Goal: Task Accomplishment & Management: Manage account settings

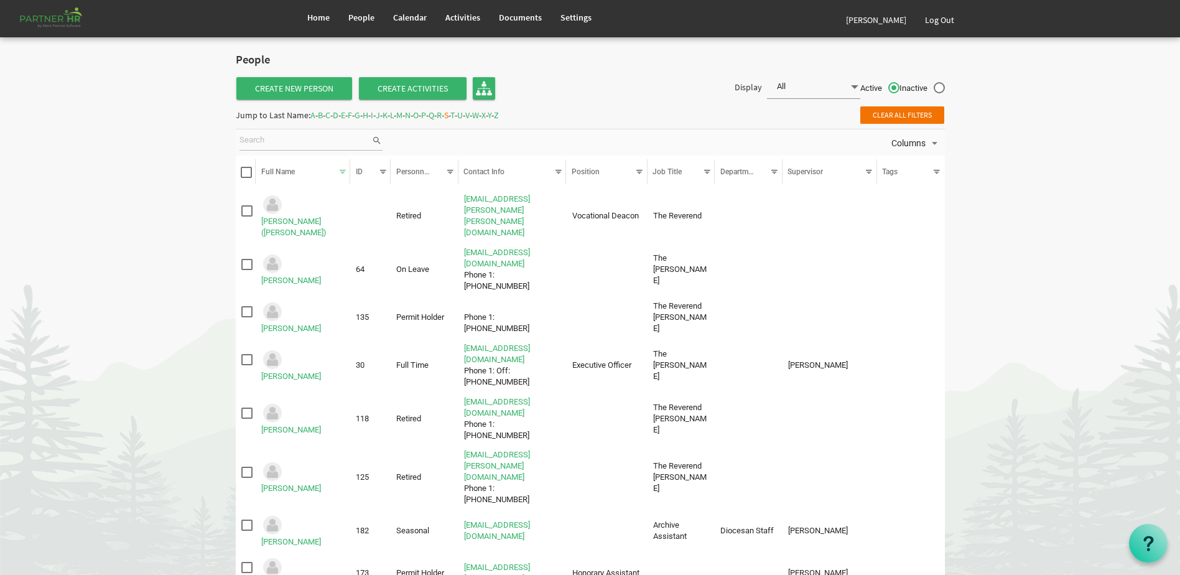
click at [0, 320] on html "Home People Calendar" at bounding box center [590, 385] width 1180 height 770
click at [319, 19] on span "Home" at bounding box center [318, 17] width 22 height 11
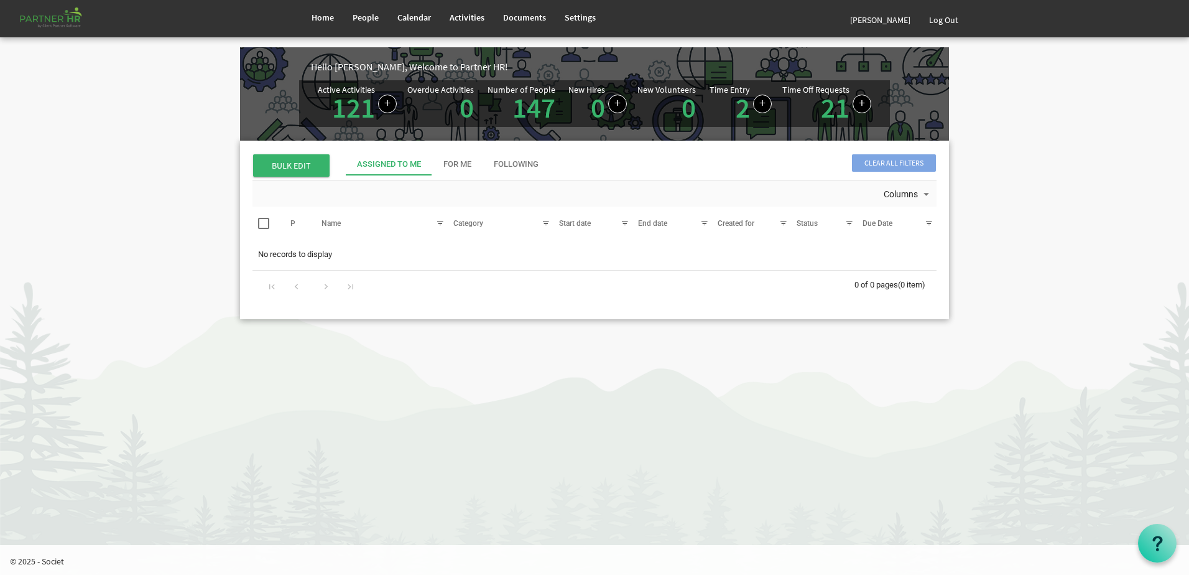
click at [1, 406] on html "Home People Calendar" at bounding box center [594, 287] width 1189 height 575
click at [323, 17] on span "Home" at bounding box center [323, 17] width 22 height 11
click at [366, 12] on span "People" at bounding box center [366, 17] width 26 height 11
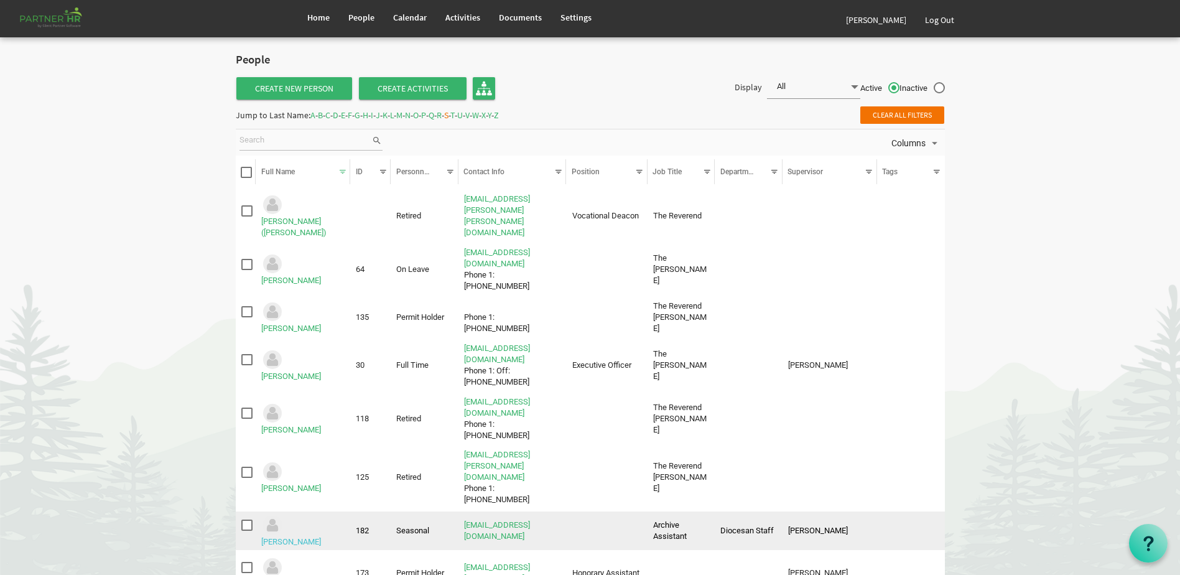
click at [307, 537] on link "Soares, Cristina" at bounding box center [291, 541] width 60 height 9
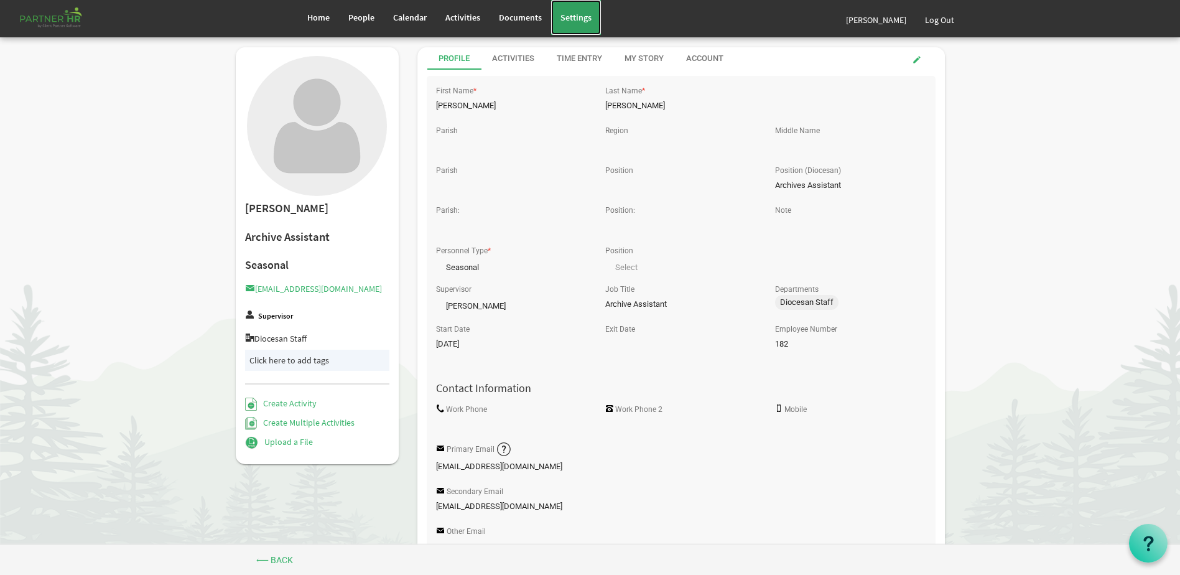
click at [580, 22] on span "Settings" at bounding box center [575, 17] width 31 height 11
click at [709, 59] on div "Account" at bounding box center [704, 59] width 37 height 12
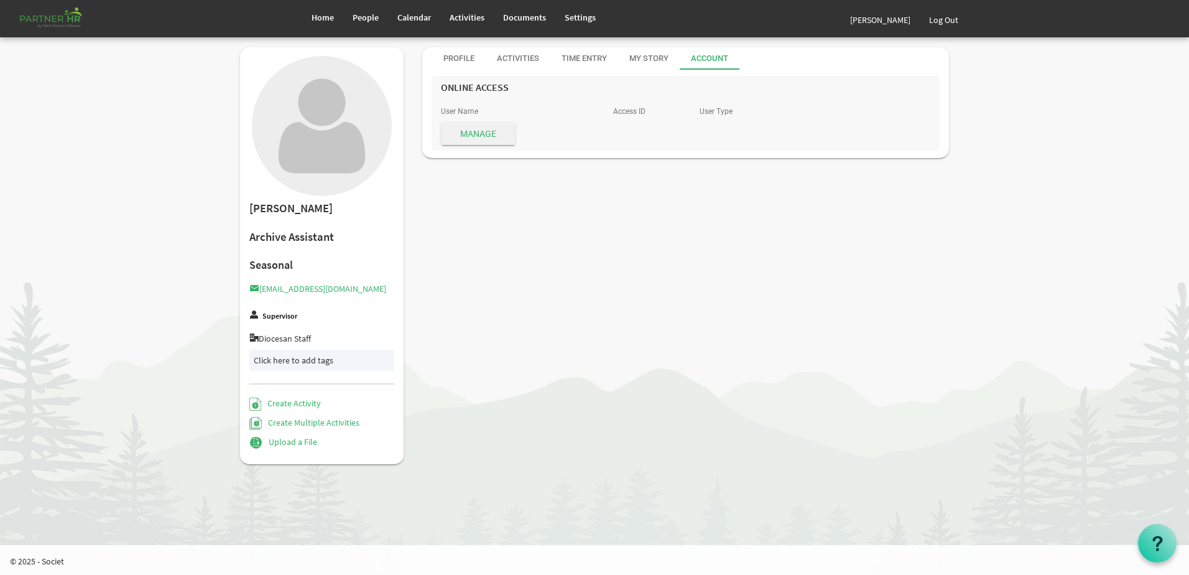
click at [497, 132] on span "Manage" at bounding box center [477, 133] width 73 height 22
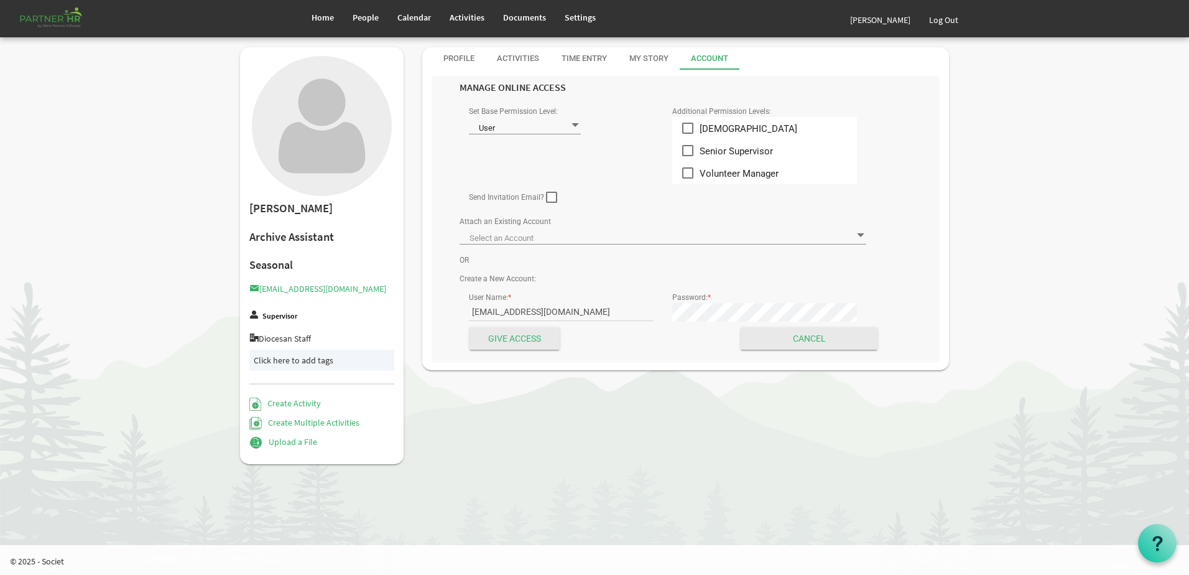
click at [550, 195] on span at bounding box center [551, 197] width 11 height 11
click at [547, 193] on input "checkbox" at bounding box center [546, 192] width 1 height 1
checkbox input "true"
click at [515, 343] on input "Give Access" at bounding box center [514, 338] width 90 height 22
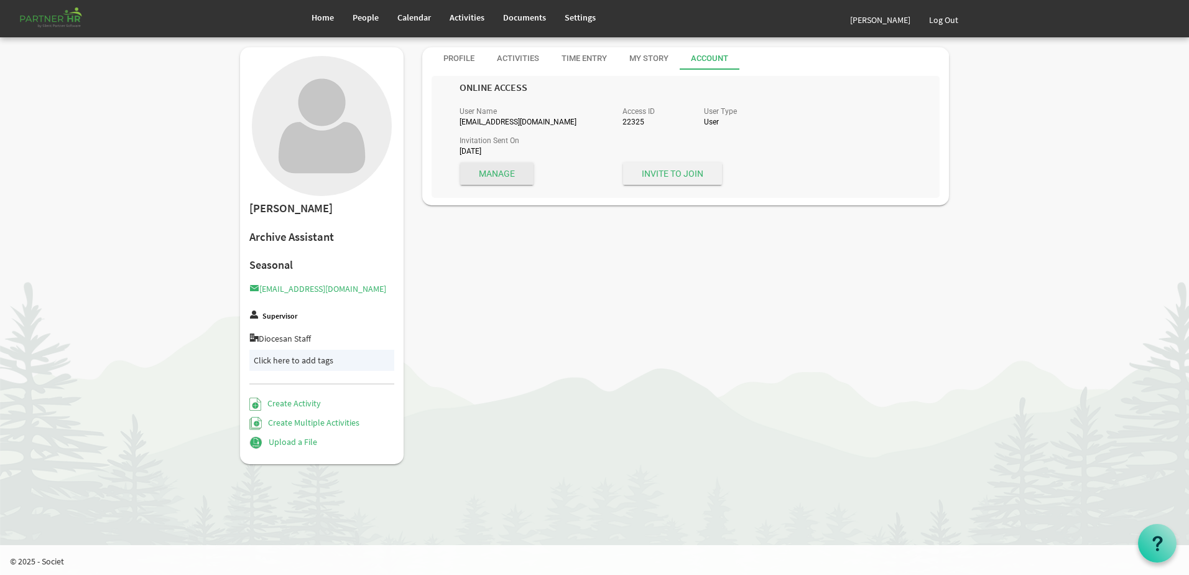
click at [688, 173] on span "Invite to Join" at bounding box center [672, 173] width 99 height 22
click at [527, 175] on span "Manage" at bounding box center [496, 173] width 73 height 22
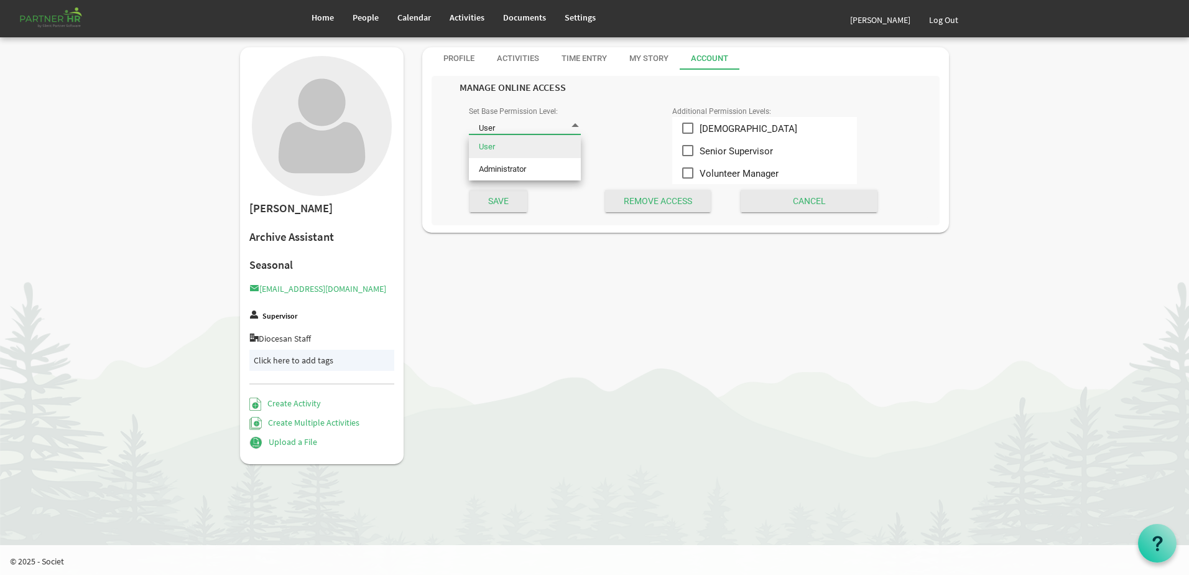
click at [517, 122] on span "User User" at bounding box center [525, 125] width 112 height 17
click at [524, 145] on li "User" at bounding box center [525, 147] width 112 height 22
click at [628, 128] on div "User User" at bounding box center [561, 127] width 185 height 20
click at [364, 21] on span "People" at bounding box center [366, 17] width 26 height 11
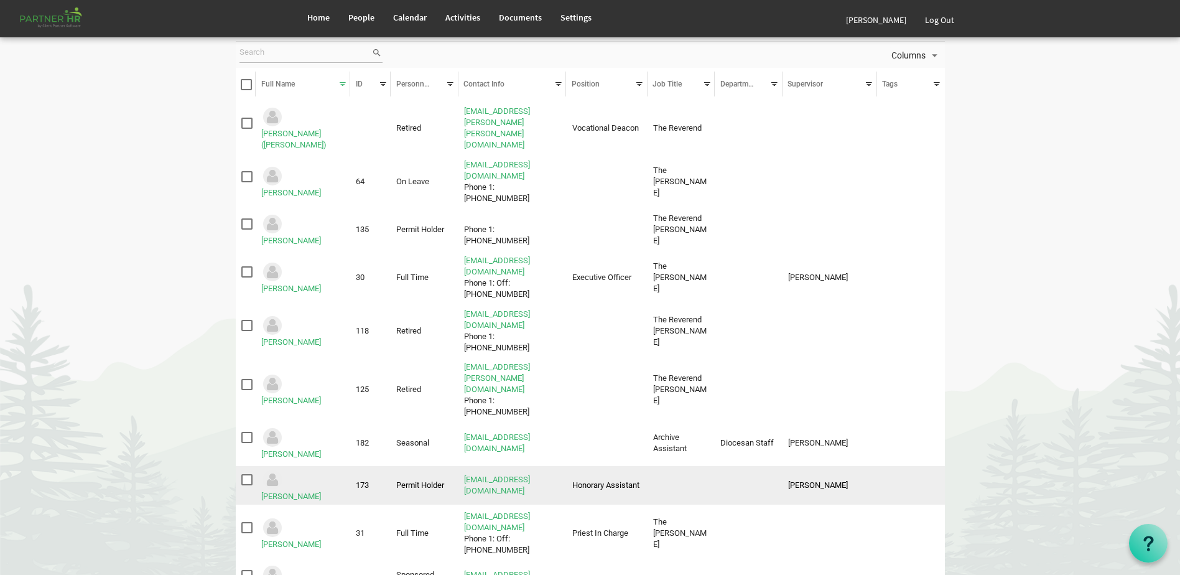
scroll to position [102, 0]
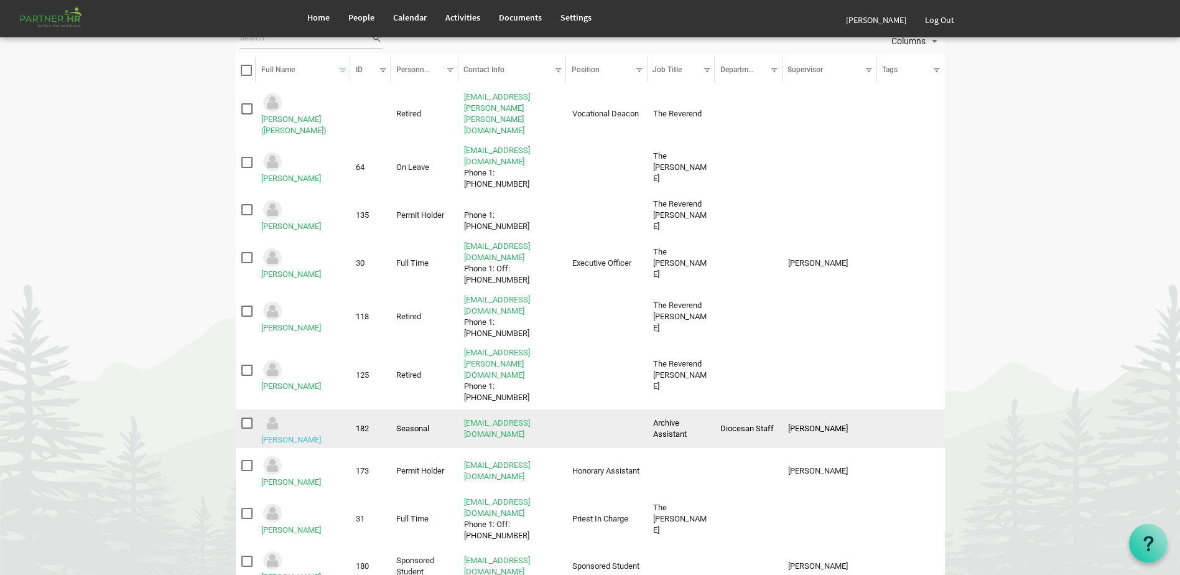
click at [321, 435] on link "Soares, Cristina" at bounding box center [291, 439] width 60 height 9
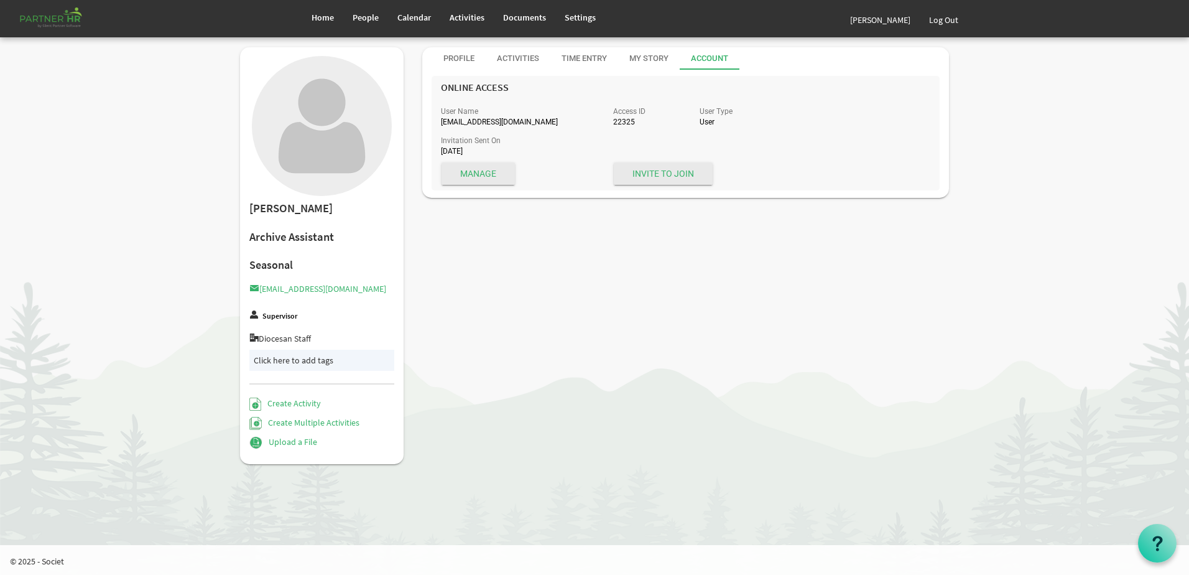
click at [284, 320] on label "Supervisor" at bounding box center [279, 316] width 35 height 8
click at [645, 177] on span "Invite to Join" at bounding box center [663, 173] width 99 height 22
click at [492, 177] on span "Manage" at bounding box center [477, 173] width 73 height 22
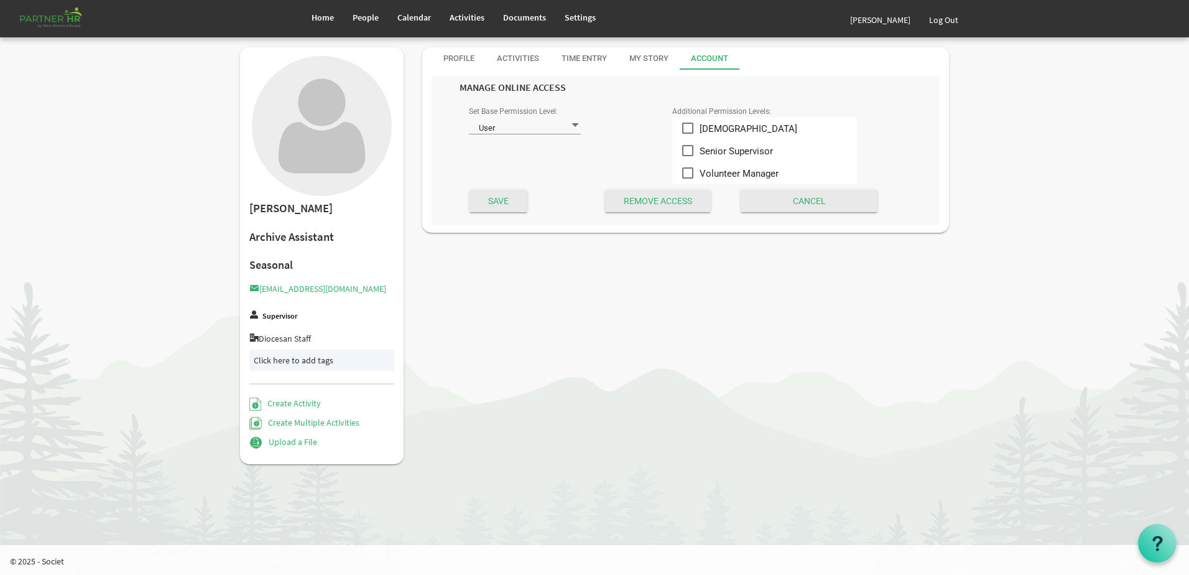
click at [730, 254] on div "Cristina Soares Archive Assistant Seasonal csoares@ontario.anglican.ca Supervis…" at bounding box center [595, 261] width 728 height 429
click at [371, 25] on link "People" at bounding box center [365, 17] width 45 height 35
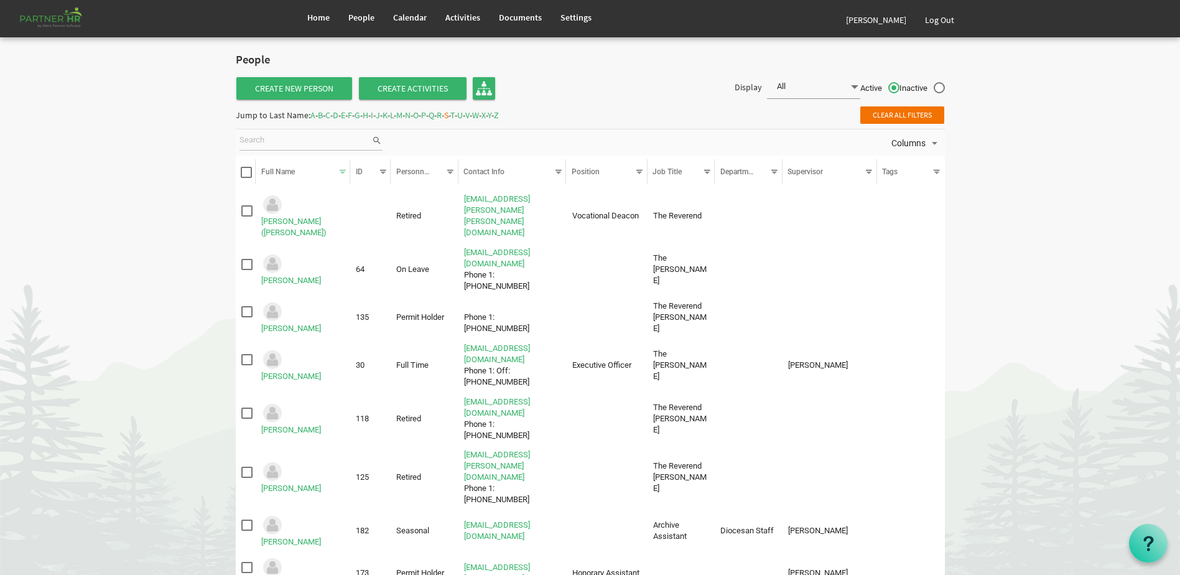
click at [315, 118] on span "A" at bounding box center [312, 114] width 5 height 11
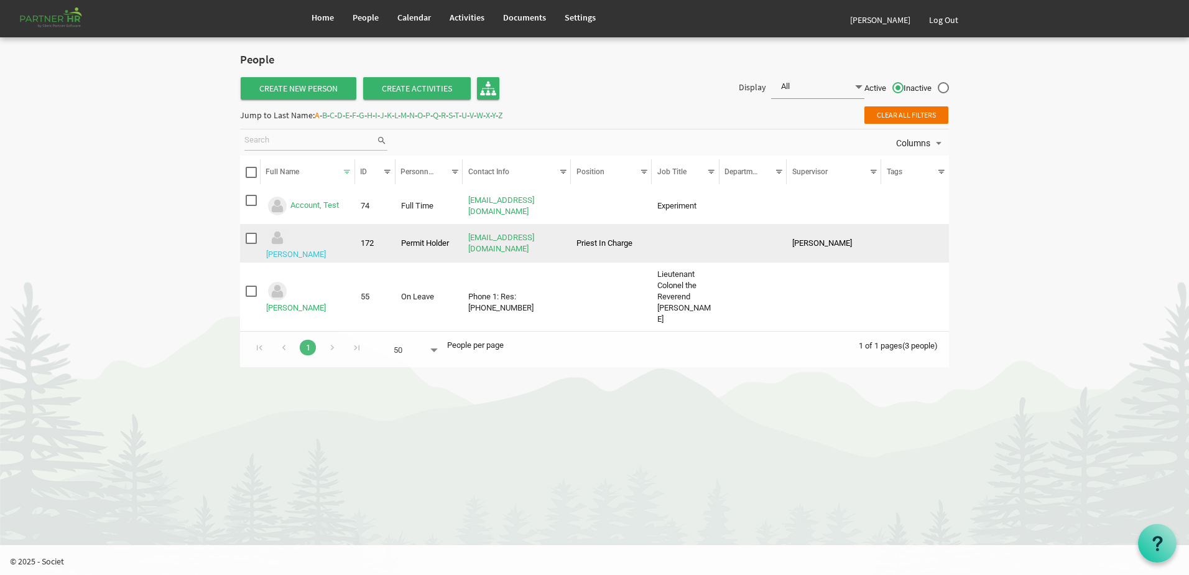
click at [326, 249] on link "Aitchison, Don" at bounding box center [296, 253] width 60 height 9
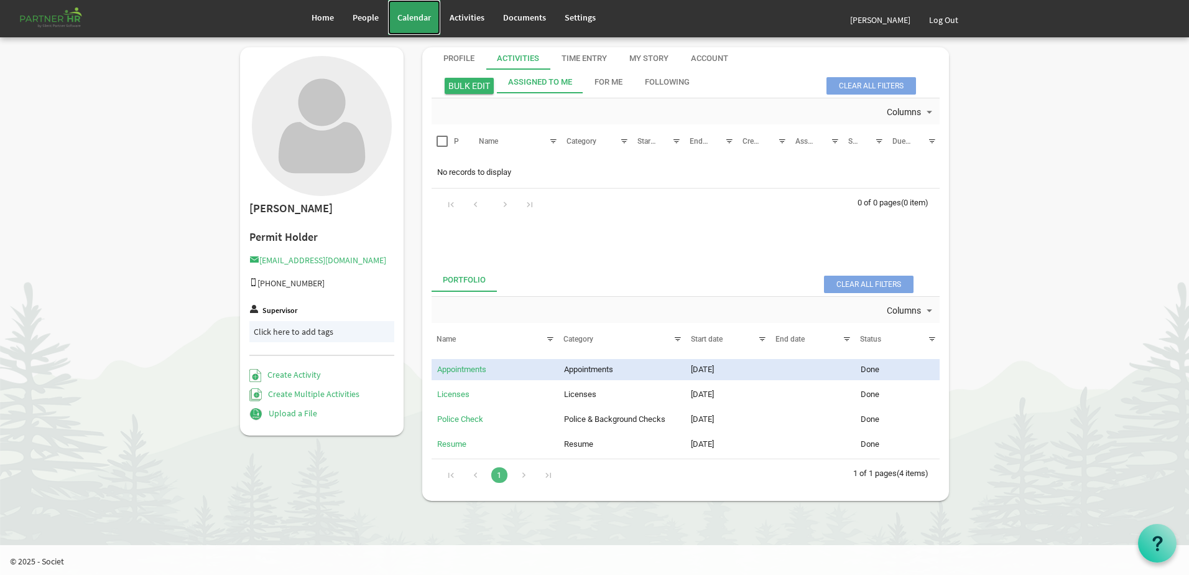
click at [422, 17] on span "Calendar" at bounding box center [414, 17] width 34 height 11
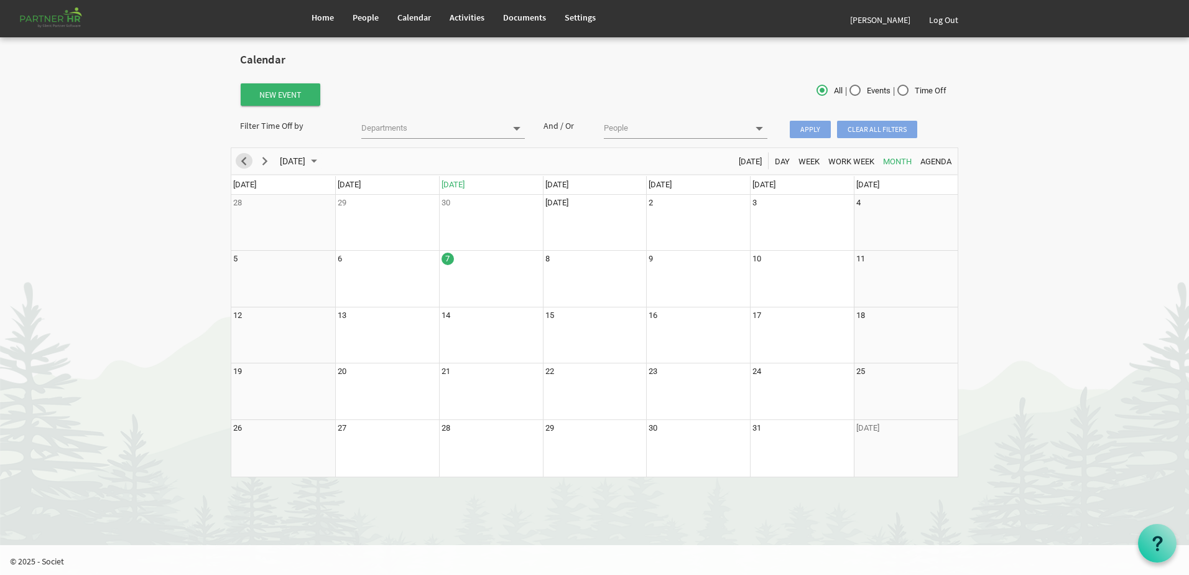
click at [242, 161] on span "Previous" at bounding box center [243, 162] width 15 height 16
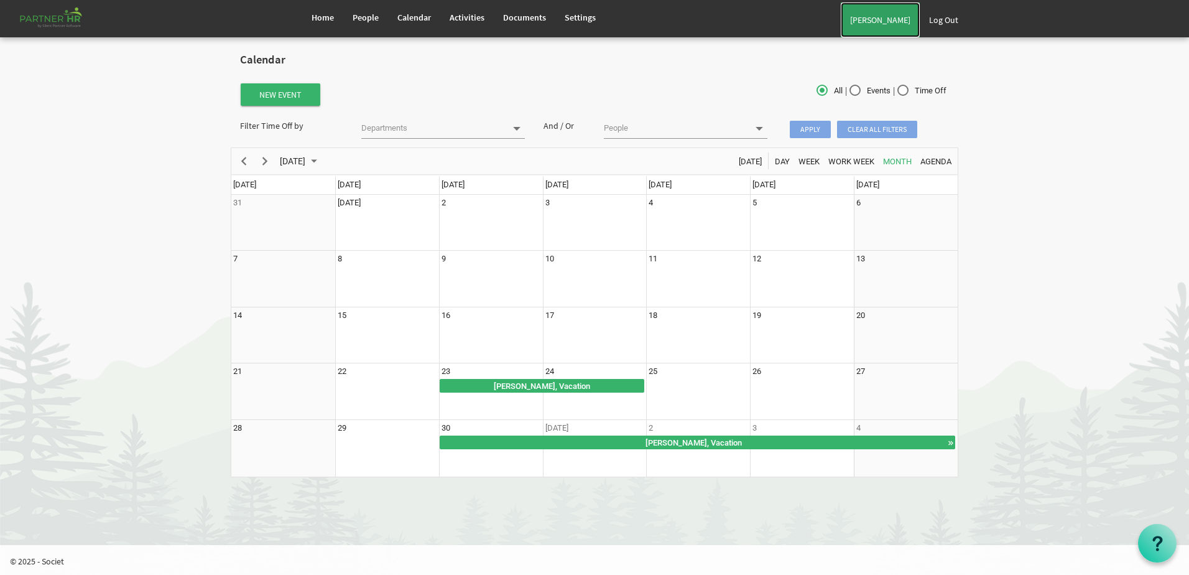
click at [858, 24] on link "[PERSON_NAME]" at bounding box center [880, 19] width 79 height 35
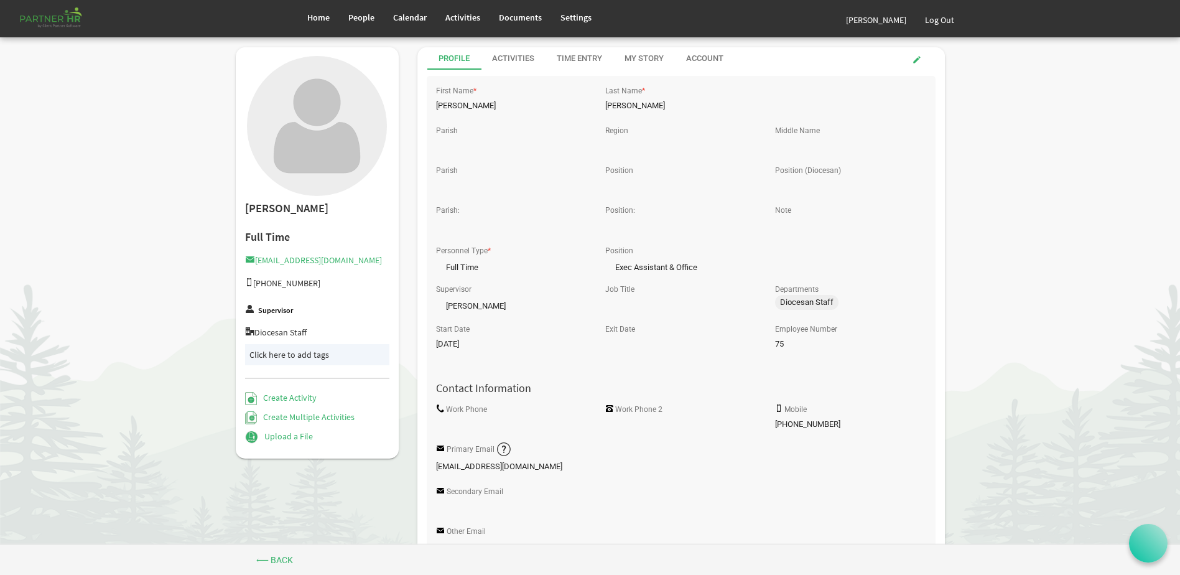
scroll to position [30, 0]
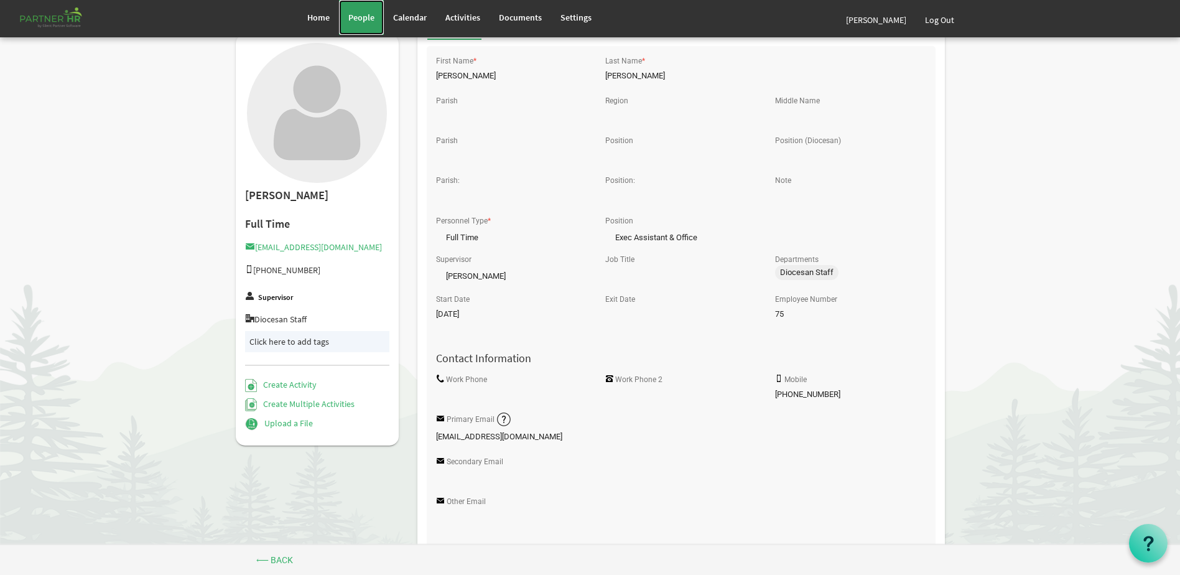
click at [374, 22] on link "People" at bounding box center [361, 17] width 45 height 35
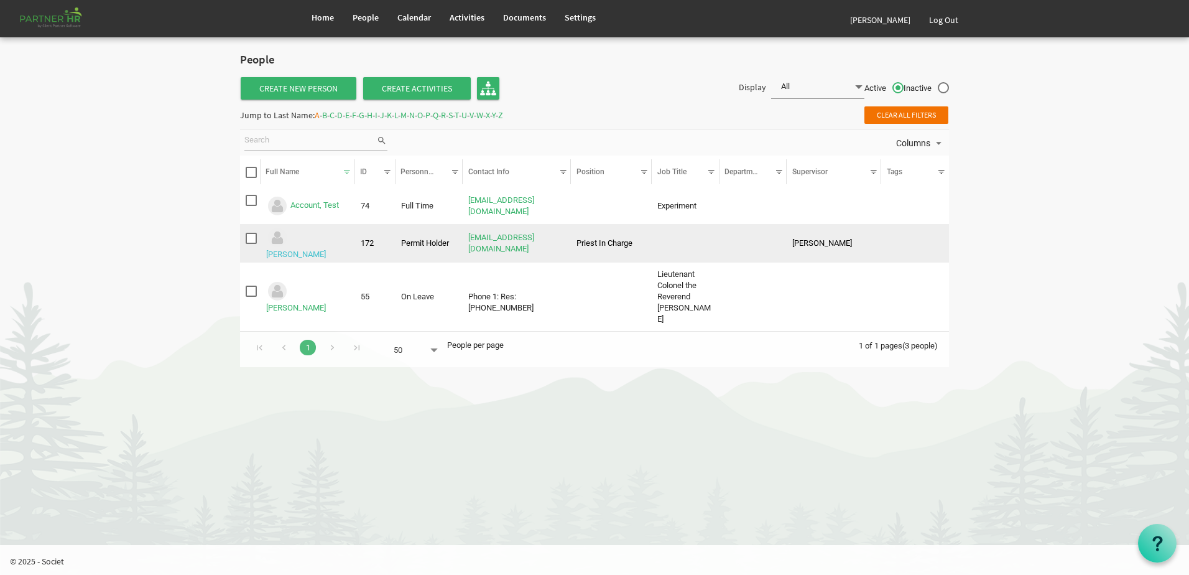
click at [326, 249] on link "Aitchison, Don" at bounding box center [296, 253] width 60 height 9
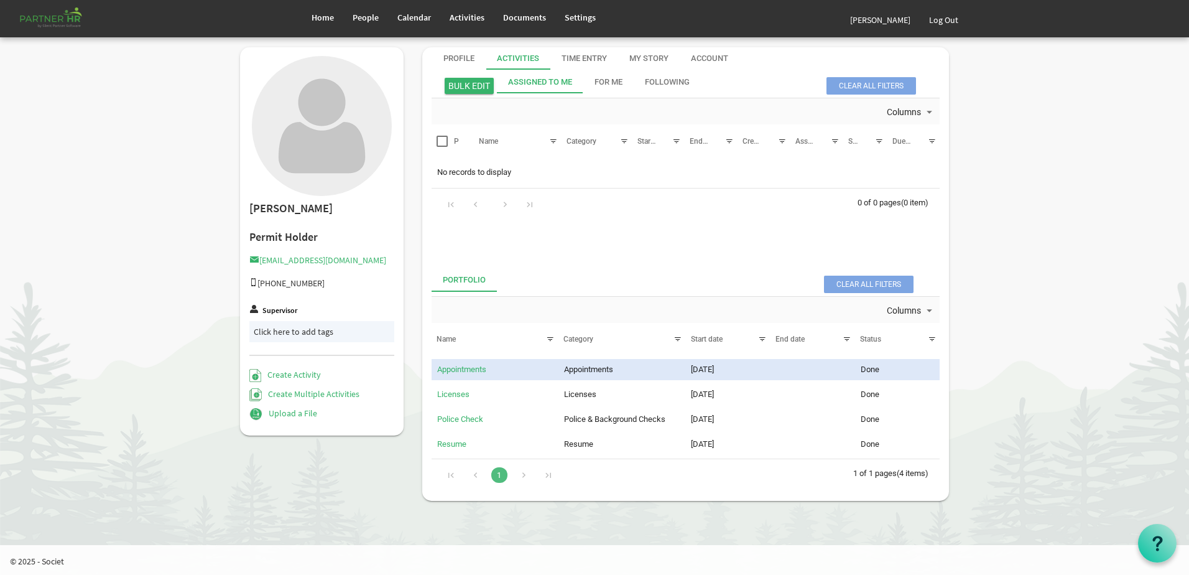
click at [849, 18] on form "[PERSON_NAME] Log Out" at bounding box center [890, 18] width 136 height 37
click at [865, 18] on link "[PERSON_NAME]" at bounding box center [880, 19] width 79 height 35
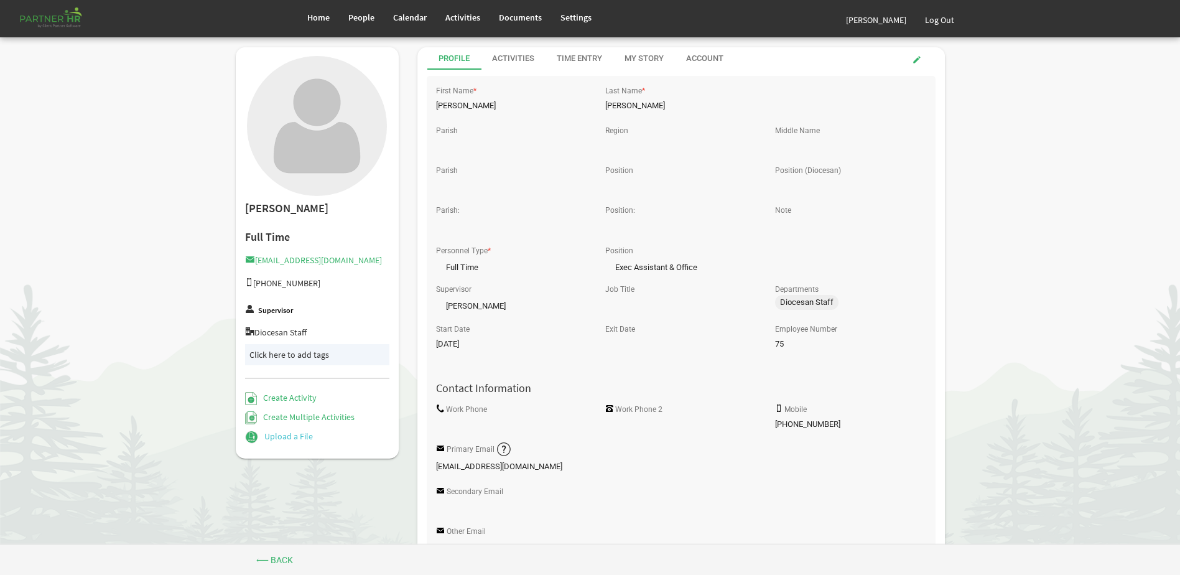
click at [300, 441] on link "Upload a File" at bounding box center [279, 435] width 68 height 11
click at [299, 438] on link "Upload a File" at bounding box center [279, 435] width 68 height 11
click at [514, 68] on div "Activities" at bounding box center [513, 58] width 42 height 22
click at [0, 0] on div at bounding box center [0, 0] width 0 height 0
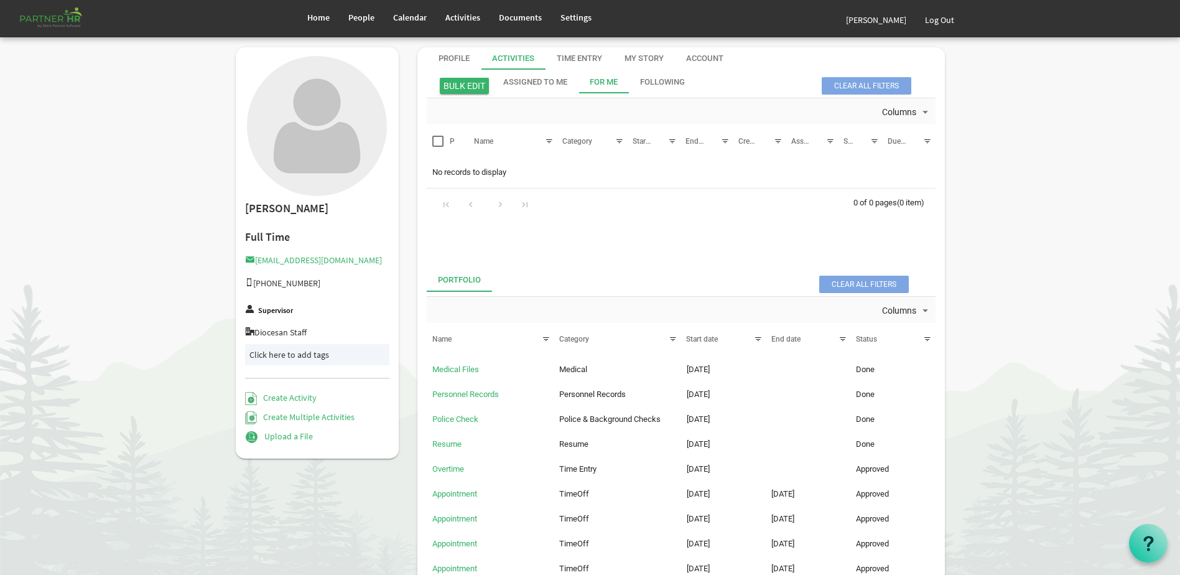
click at [300, 430] on link "Upload a File" at bounding box center [279, 435] width 68 height 11
click at [296, 430] on link "Upload a File" at bounding box center [279, 435] width 68 height 11
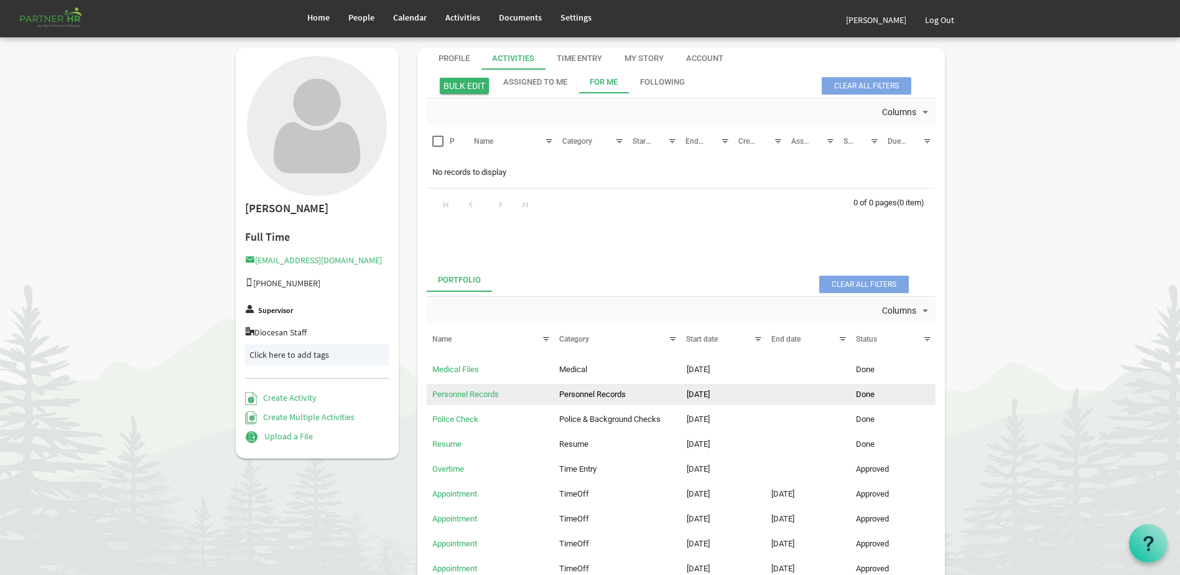
click at [475, 399] on td "Personnel Records" at bounding box center [490, 394] width 127 height 21
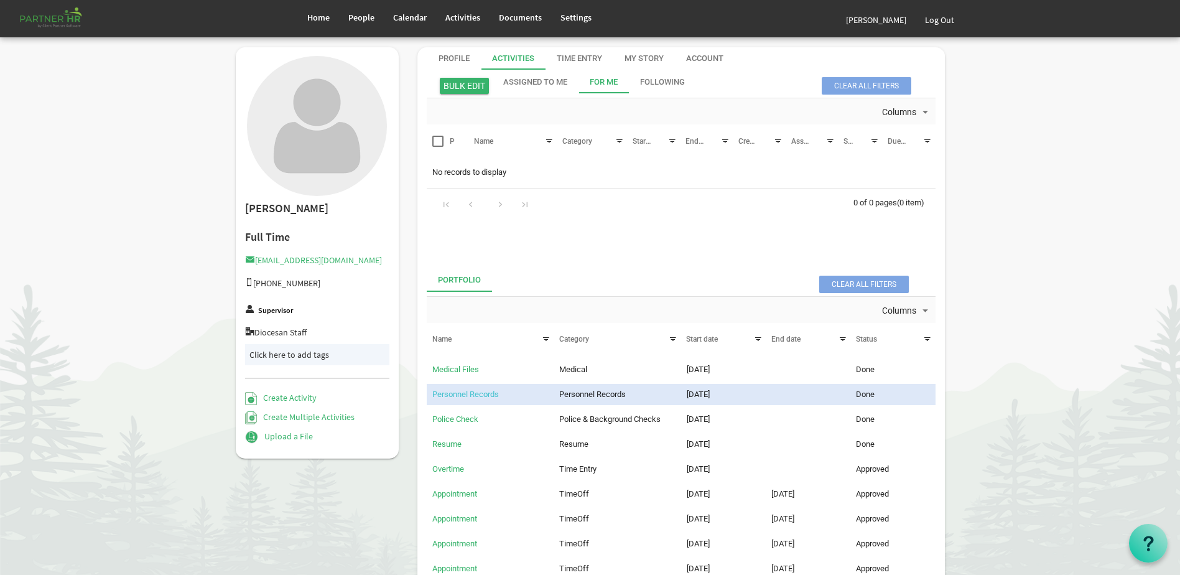
click at [475, 395] on link "Personnel Records" at bounding box center [465, 393] width 67 height 9
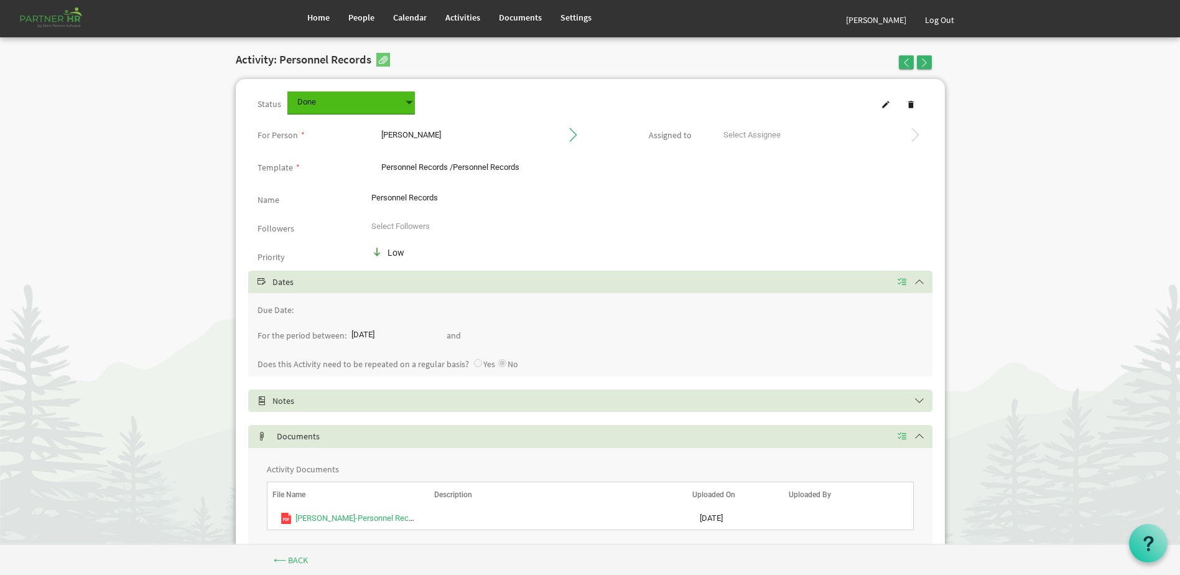
scroll to position [45, 0]
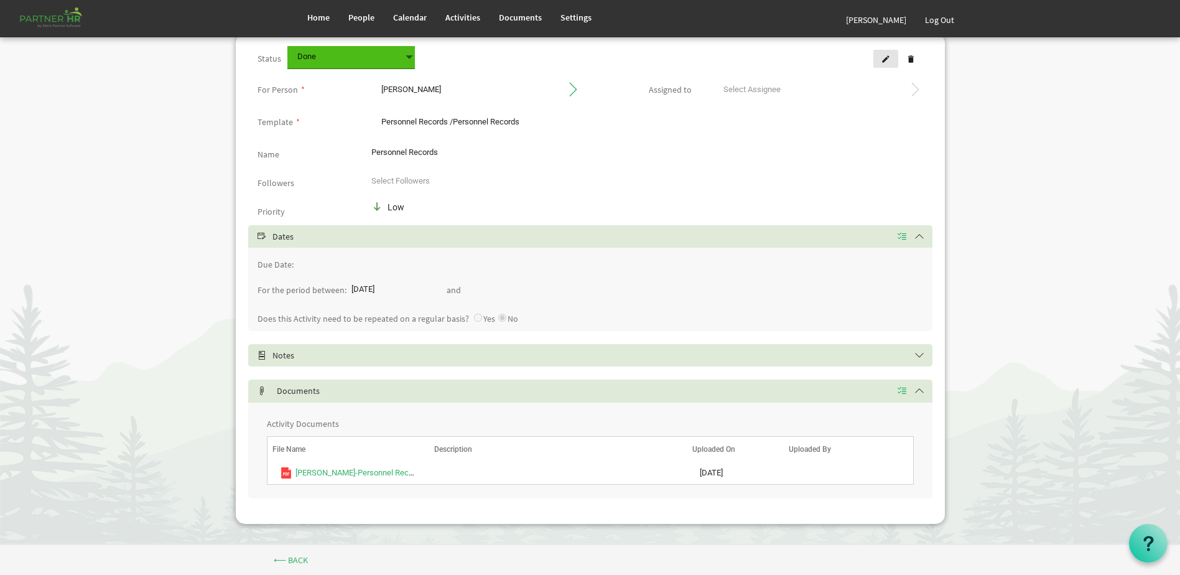
click at [879, 59] on link at bounding box center [885, 59] width 25 height 18
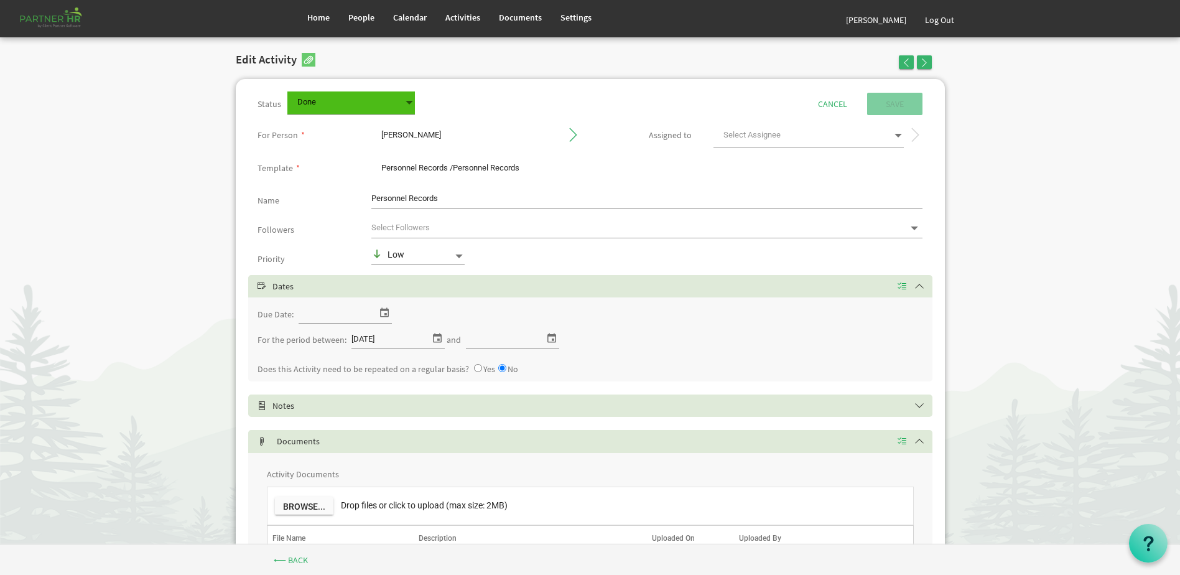
click at [882, 136] on span at bounding box center [808, 135] width 191 height 23
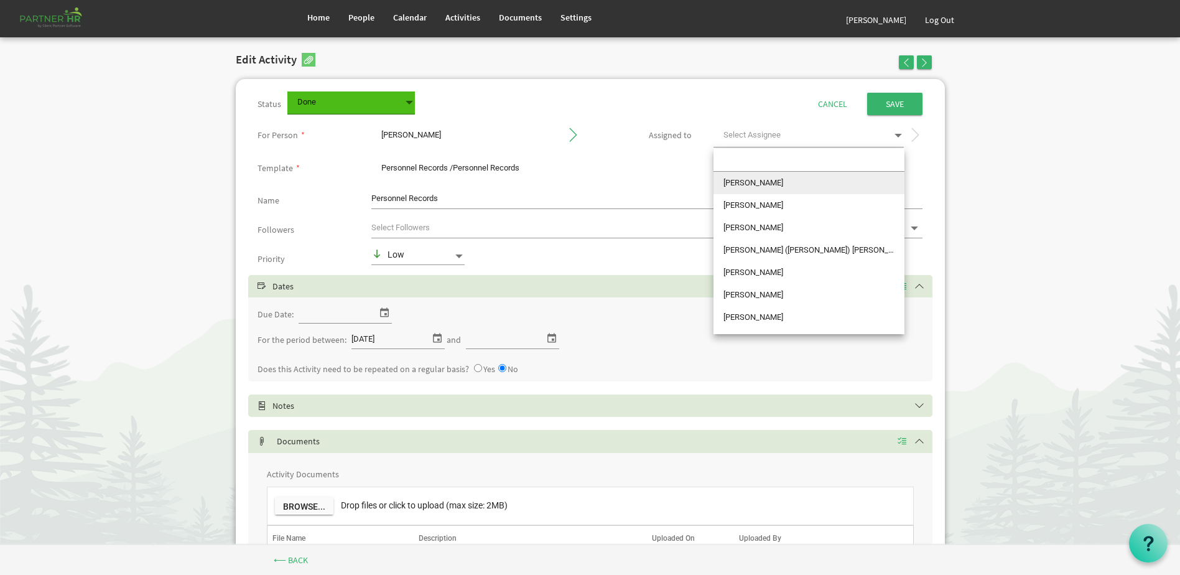
click at [1009, 157] on body "Home People Calendar" at bounding box center [590, 317] width 1180 height 634
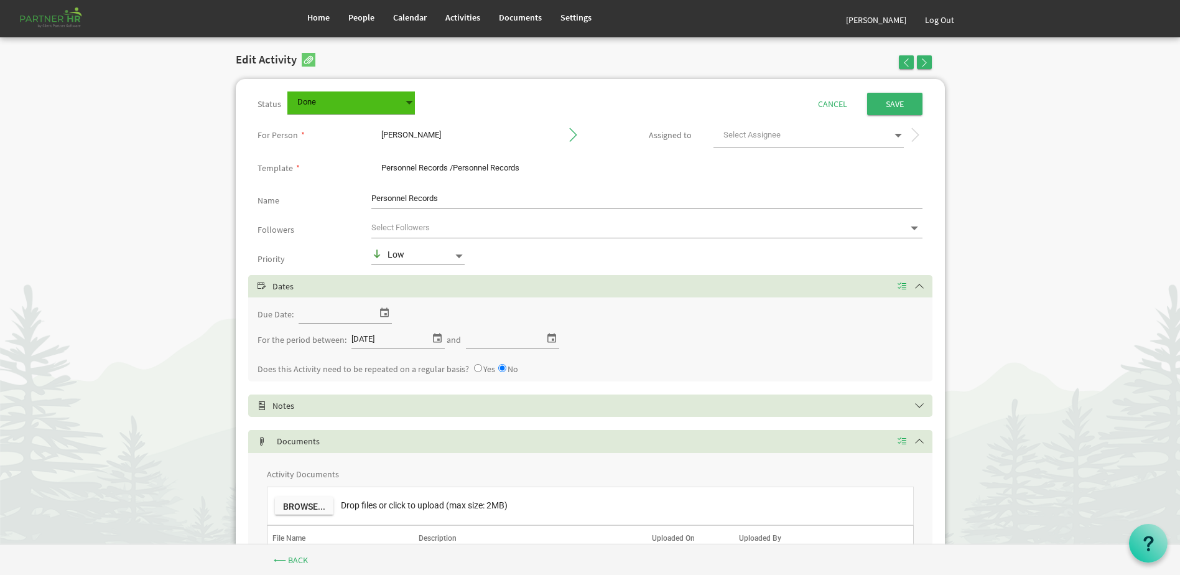
click at [453, 182] on div "Template * Personnel Records /Personnel Records Personnel Records /Personnel Re…" at bounding box center [590, 171] width 684 height 29
click at [435, 198] on input "Personnel Records" at bounding box center [647, 199] width 552 height 19
click at [436, 201] on input "Personnel Records" at bounding box center [647, 199] width 552 height 19
click at [463, 205] on input "Personnel Records" at bounding box center [647, 199] width 552 height 19
click at [354, 26] on link "People" at bounding box center [361, 17] width 45 height 35
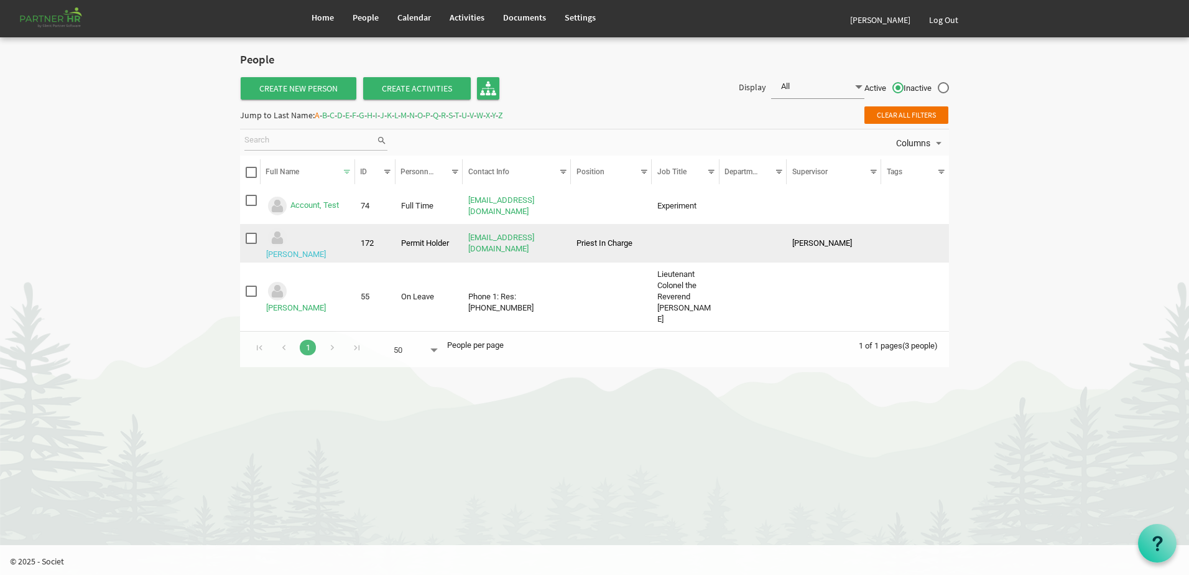
click at [315, 249] on link "[PERSON_NAME]" at bounding box center [296, 253] width 60 height 9
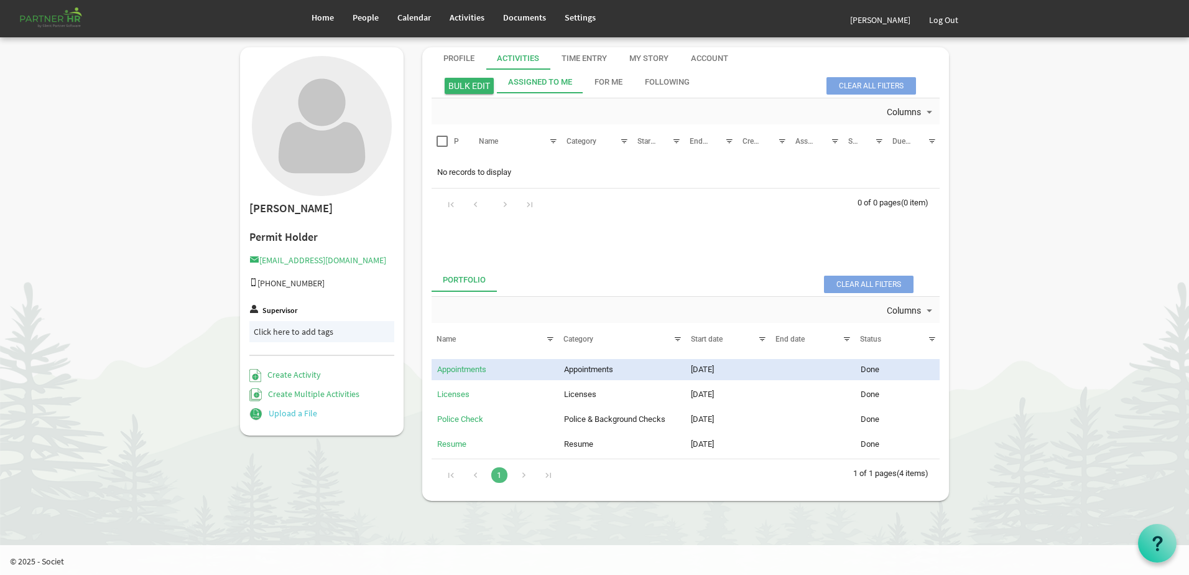
click at [299, 414] on link "Upload a File" at bounding box center [283, 412] width 68 height 11
click at [448, 398] on link "Licenses" at bounding box center [453, 393] width 32 height 9
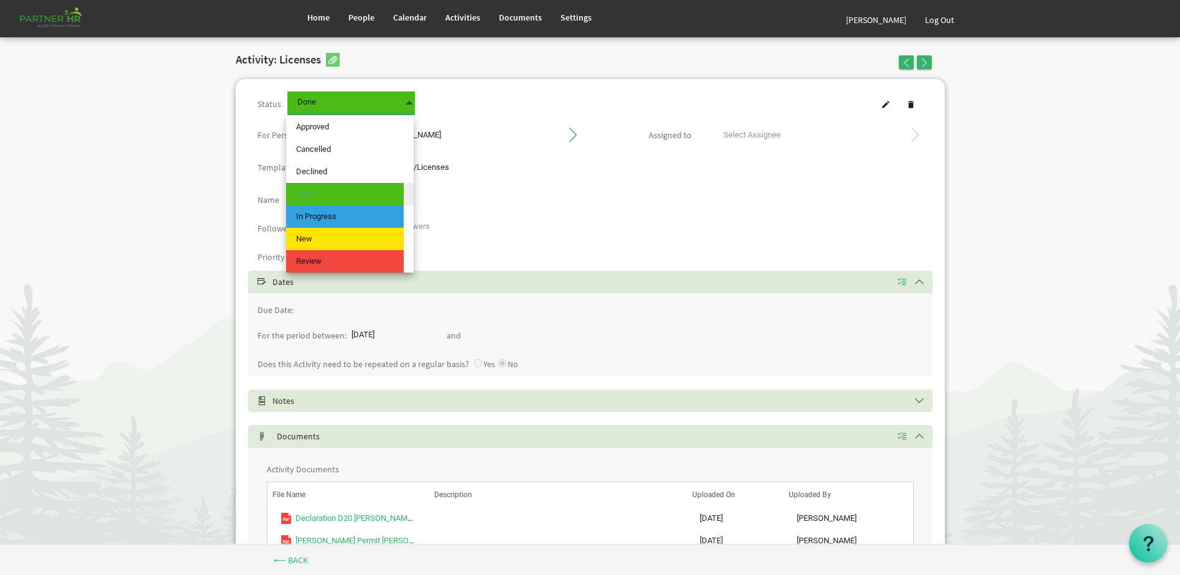
click at [401, 106] on span "Done Done" at bounding box center [350, 102] width 127 height 23
click at [333, 218] on span "In Progress" at bounding box center [345, 216] width 118 height 22
type input "In Progress"
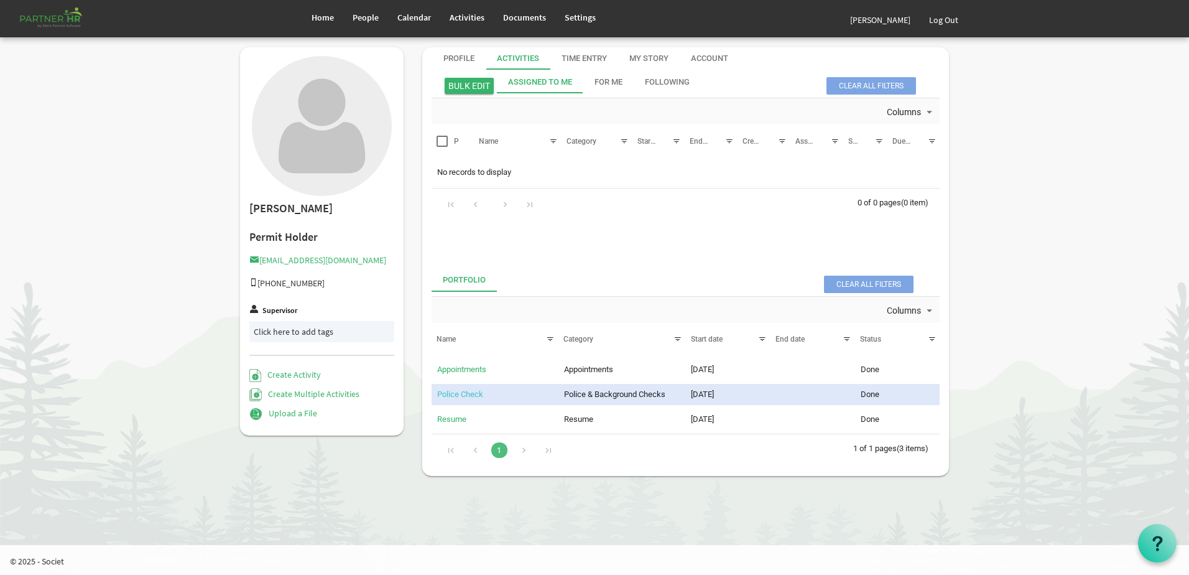
click at [463, 393] on link "Police Check" at bounding box center [460, 393] width 46 height 9
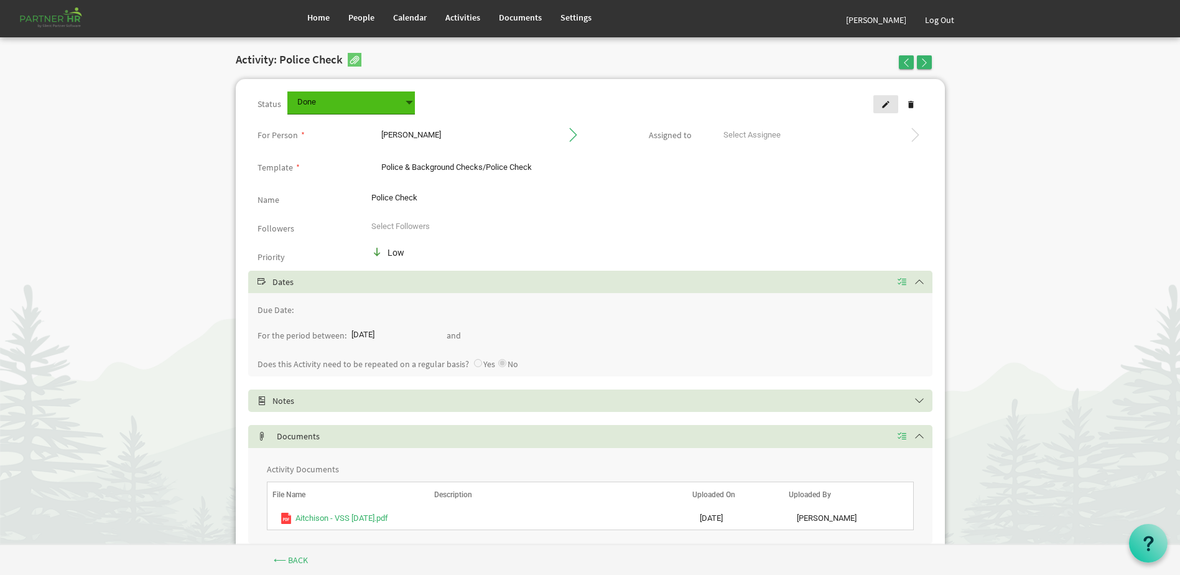
click at [881, 106] on span at bounding box center [885, 104] width 9 height 9
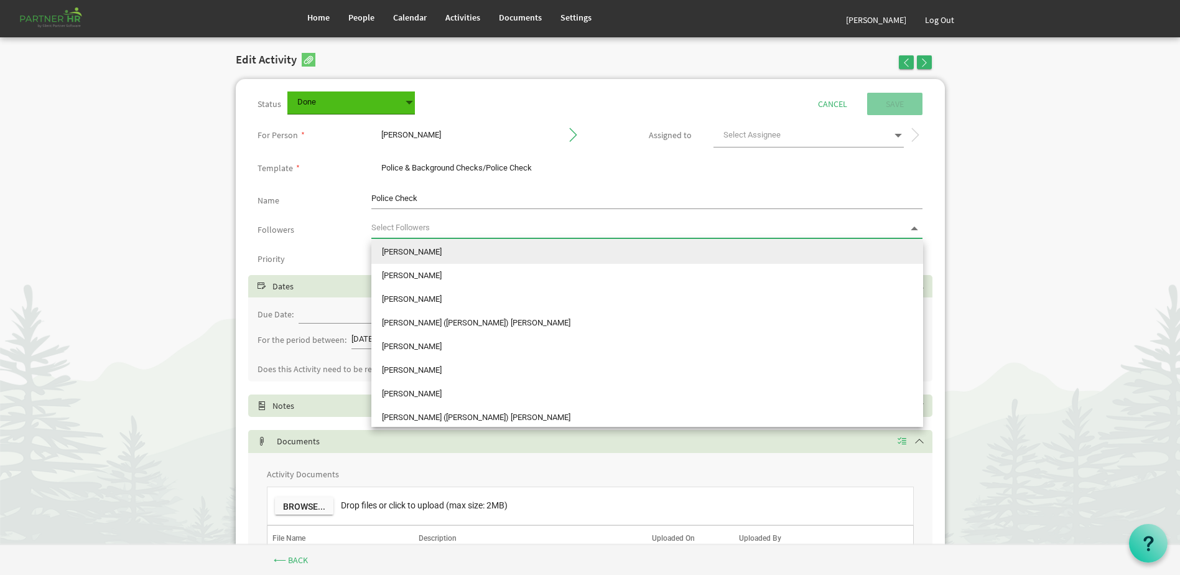
click at [919, 231] on span at bounding box center [913, 228] width 11 height 11
click at [1043, 294] on body "Home People Calendar" at bounding box center [590, 317] width 1180 height 634
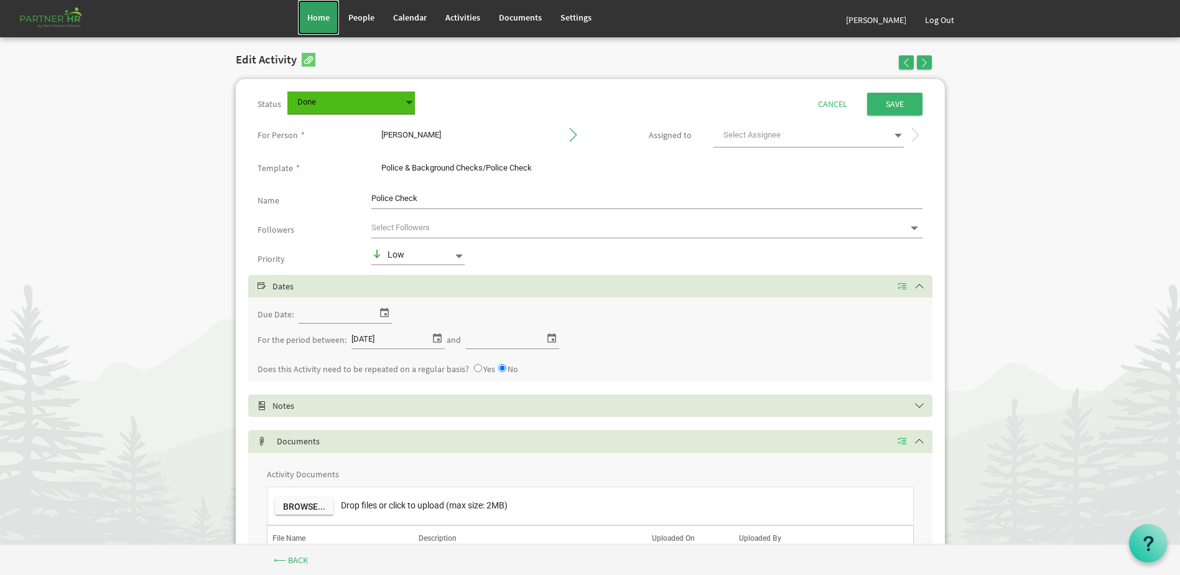
click at [311, 18] on span "Home" at bounding box center [318, 17] width 22 height 11
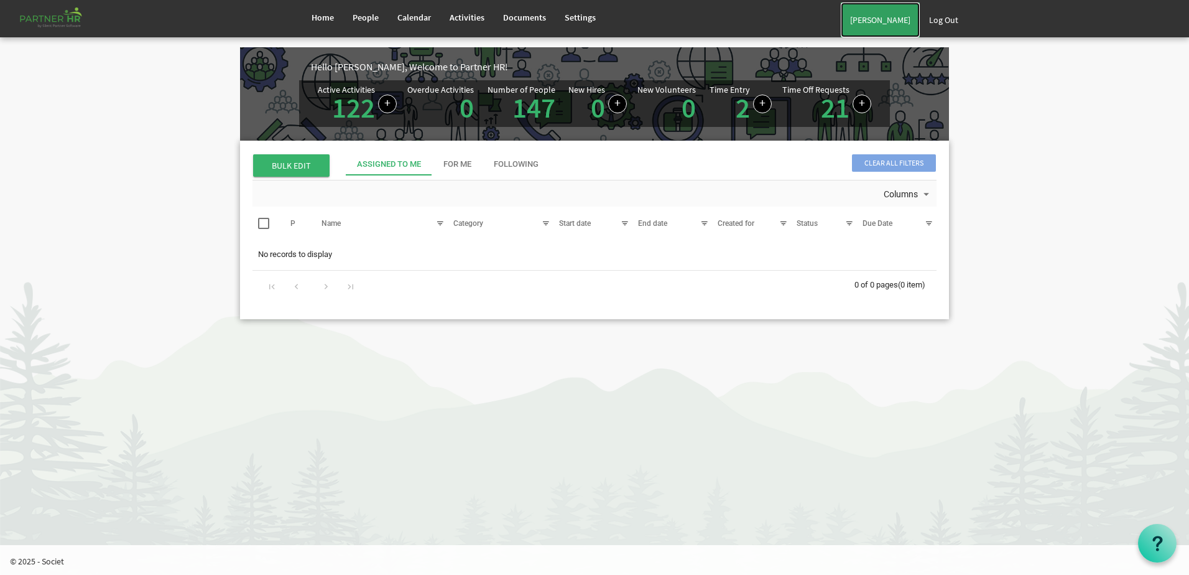
click at [876, 27] on link "[PERSON_NAME]" at bounding box center [880, 19] width 79 height 35
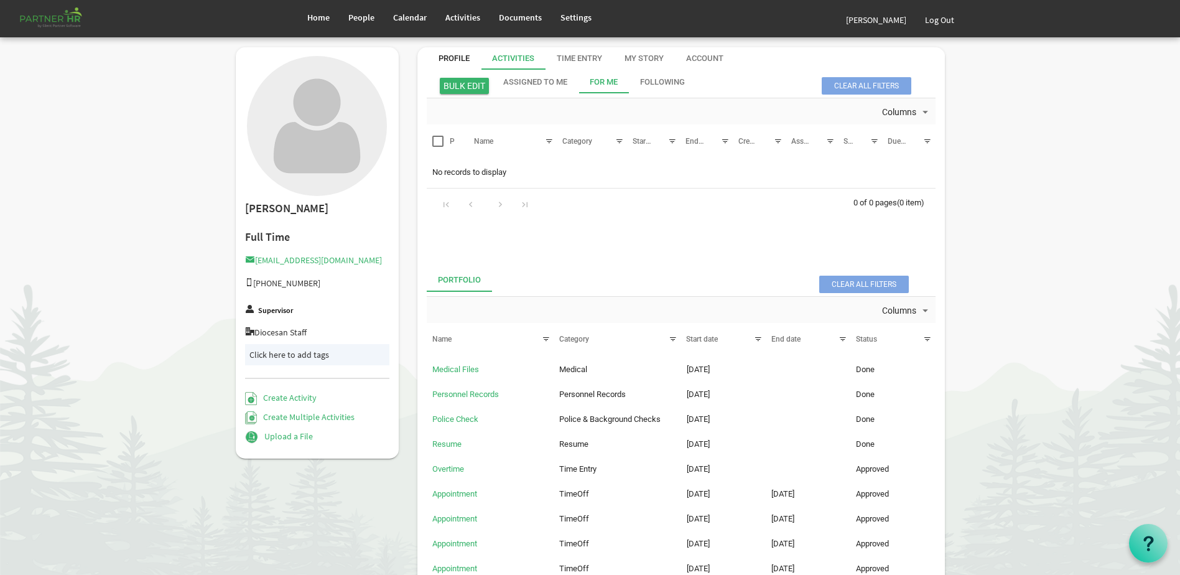
click at [462, 53] on div "Profile" at bounding box center [453, 59] width 31 height 12
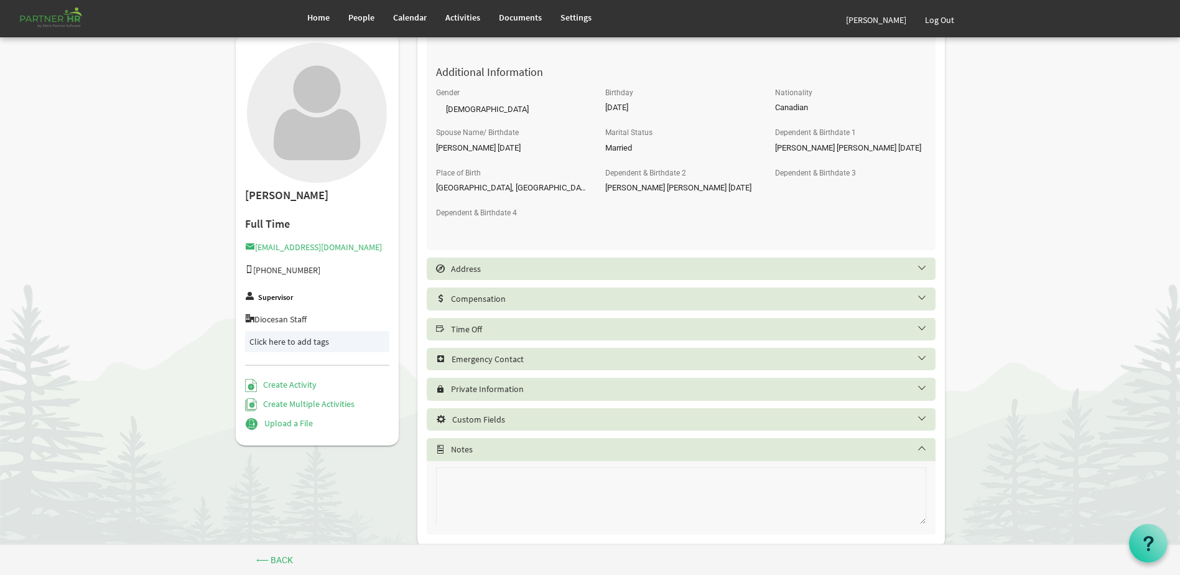
scroll to position [538, 0]
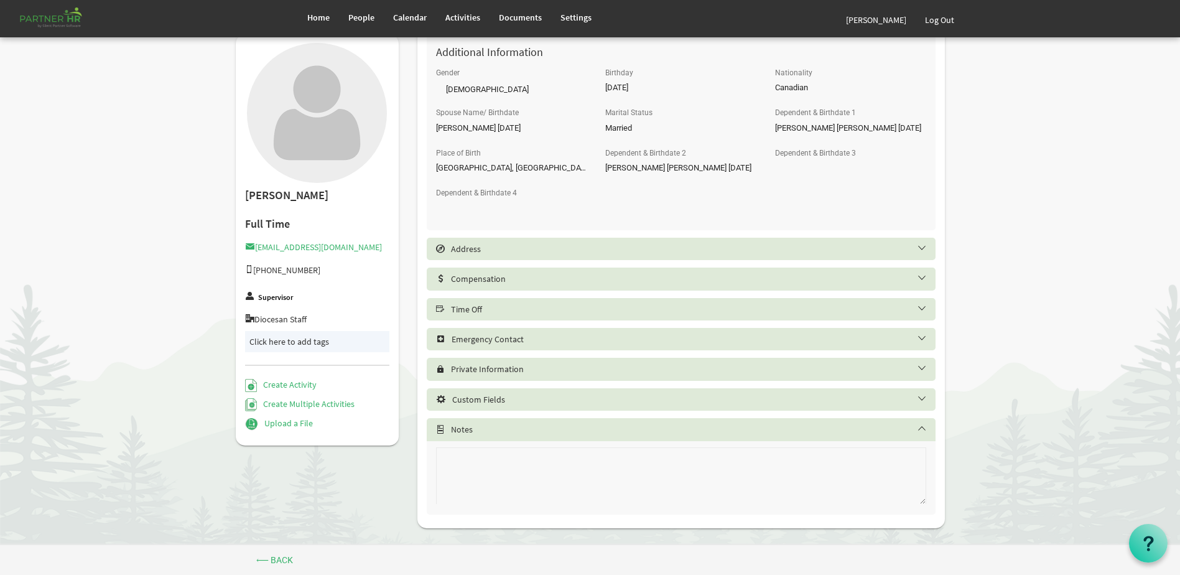
click at [469, 309] on h5 "Time Off" at bounding box center [690, 309] width 509 height 10
click at [925, 309] on h5 "Time Off" at bounding box center [690, 309] width 509 height 10
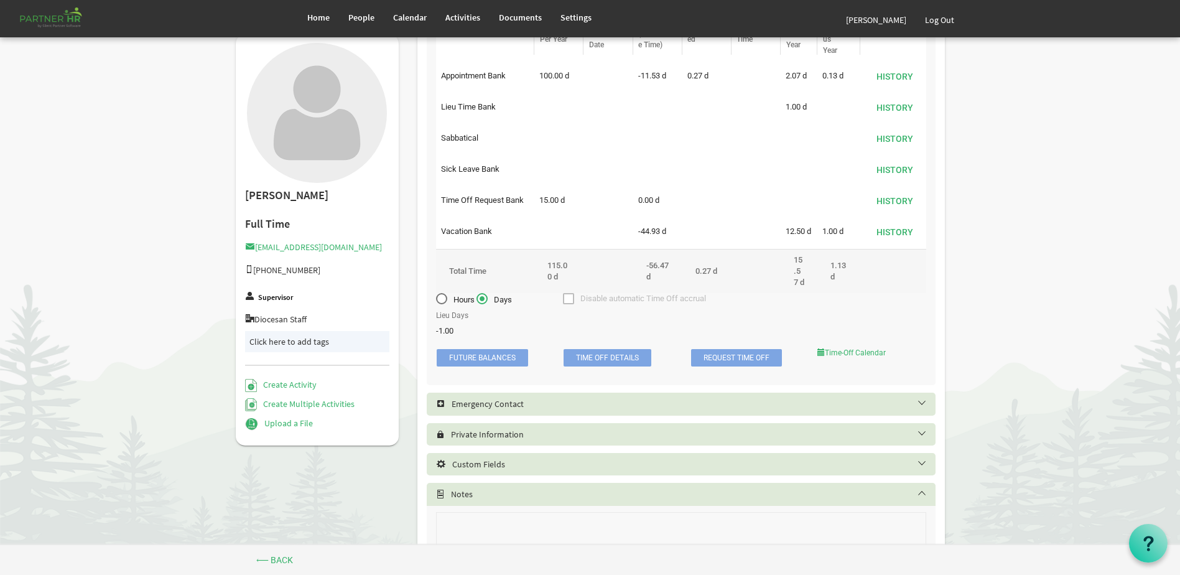
scroll to position [862, 0]
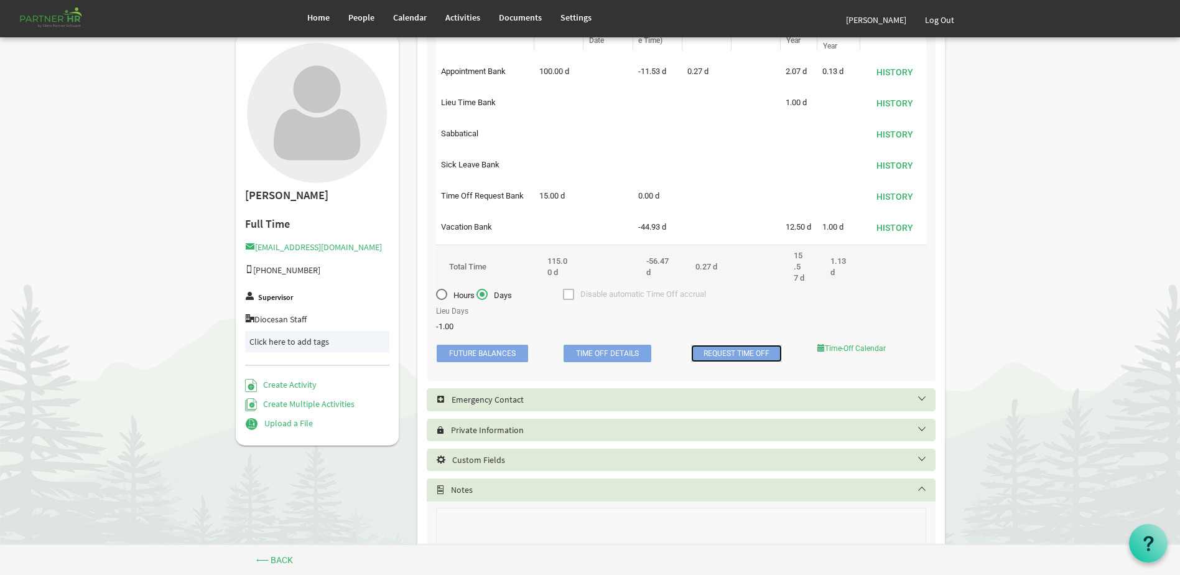
click at [756, 362] on link "Request Time Off" at bounding box center [736, 352] width 91 height 17
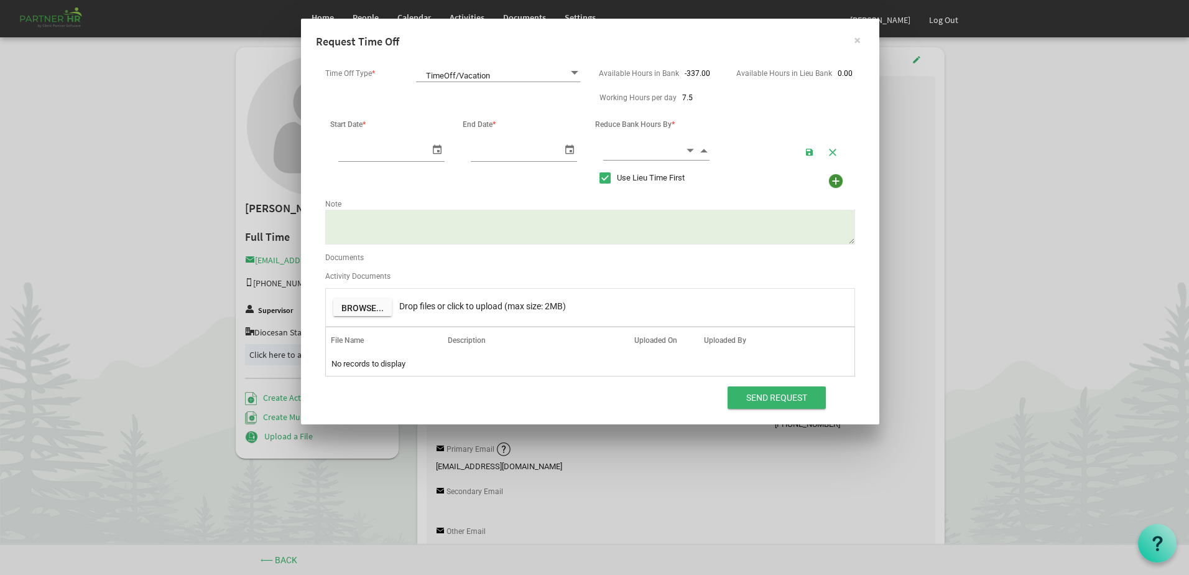
scroll to position [0, 13]
click at [555, 71] on span "TimeOff/Vacation TimeOff/Vacation" at bounding box center [498, 73] width 164 height 17
click at [574, 73] on span at bounding box center [574, 73] width 11 height 12
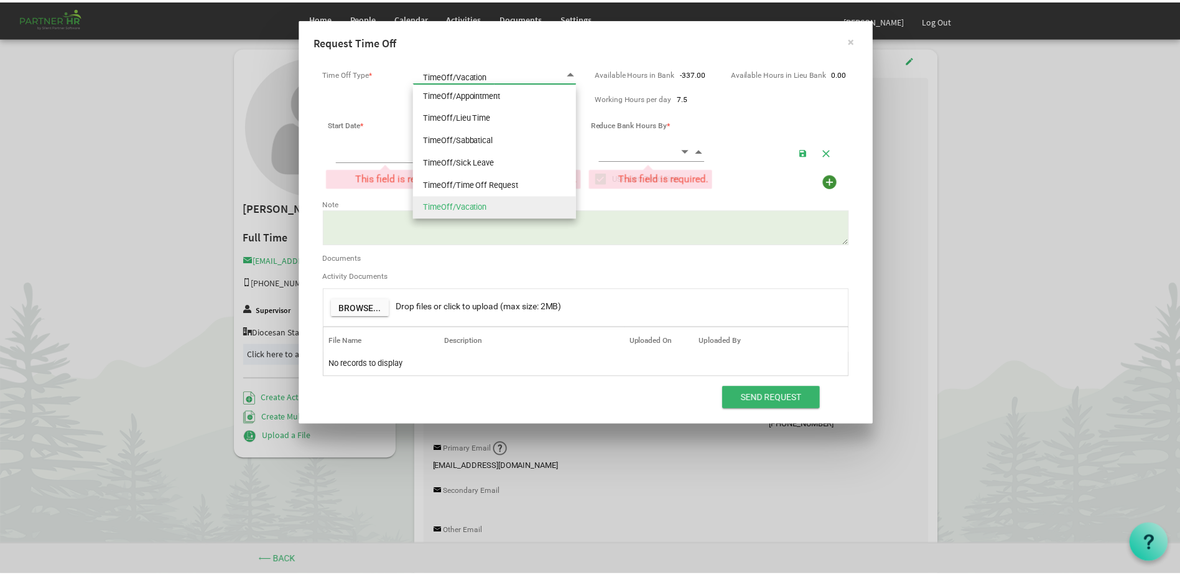
scroll to position [0, 0]
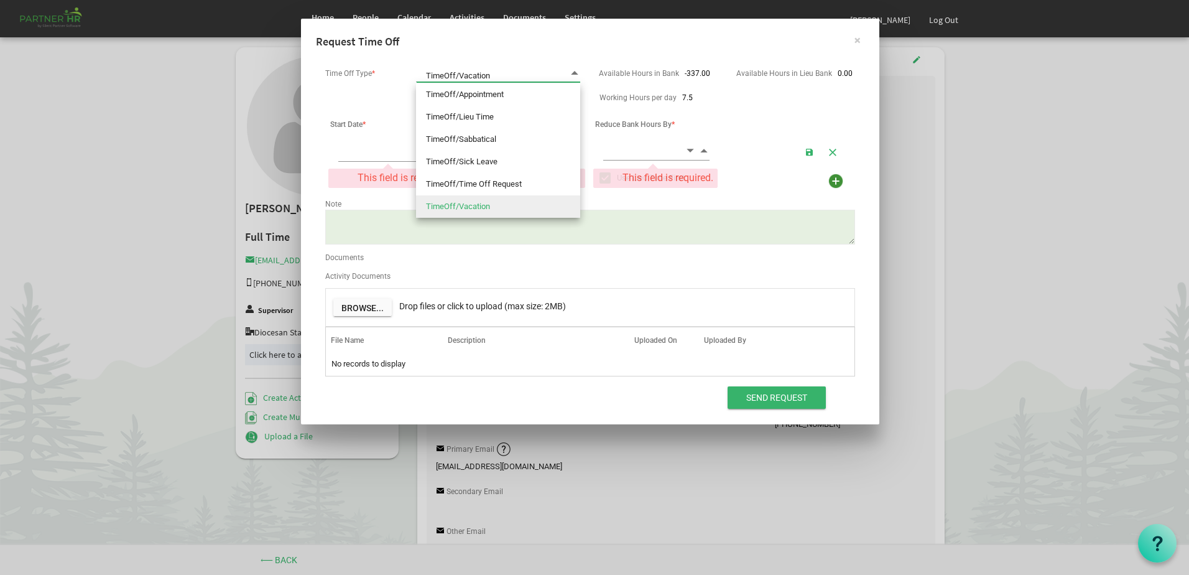
click at [572, 76] on span at bounding box center [574, 73] width 11 height 12
click at [604, 90] on div "Working Hours per day 7.5" at bounding box center [658, 96] width 137 height 14
click at [559, 42] on h4 "Request Time Off" at bounding box center [590, 42] width 548 height 16
click at [356, 113] on th "Start Date *" at bounding box center [391, 123] width 132 height 25
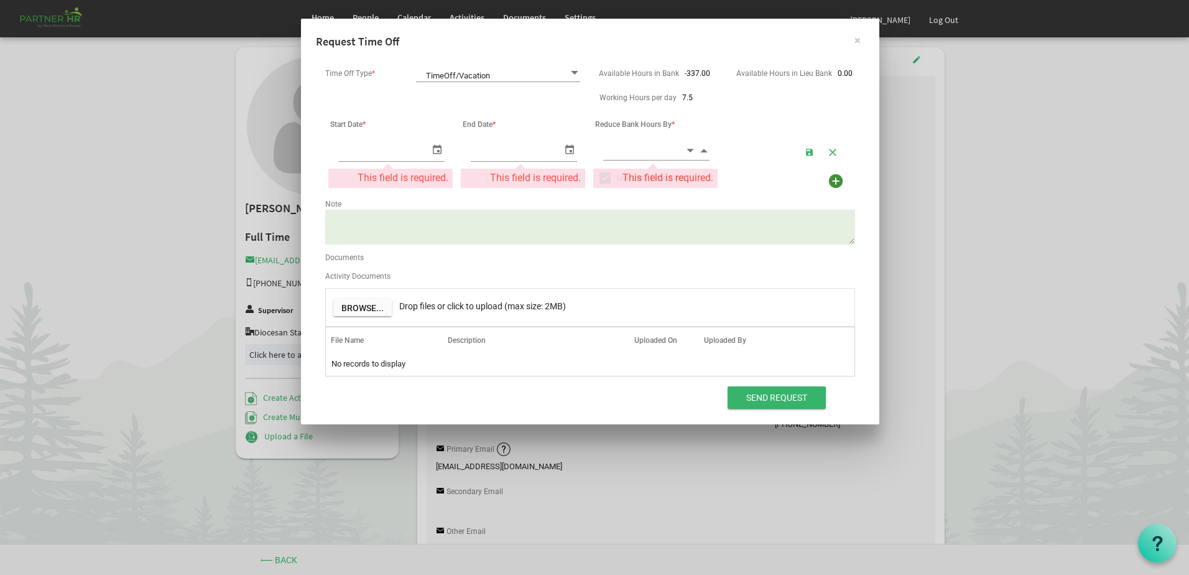
type input "10/7/2025"
click at [396, 151] on input "10/7/2025" at bounding box center [383, 150] width 91 height 21
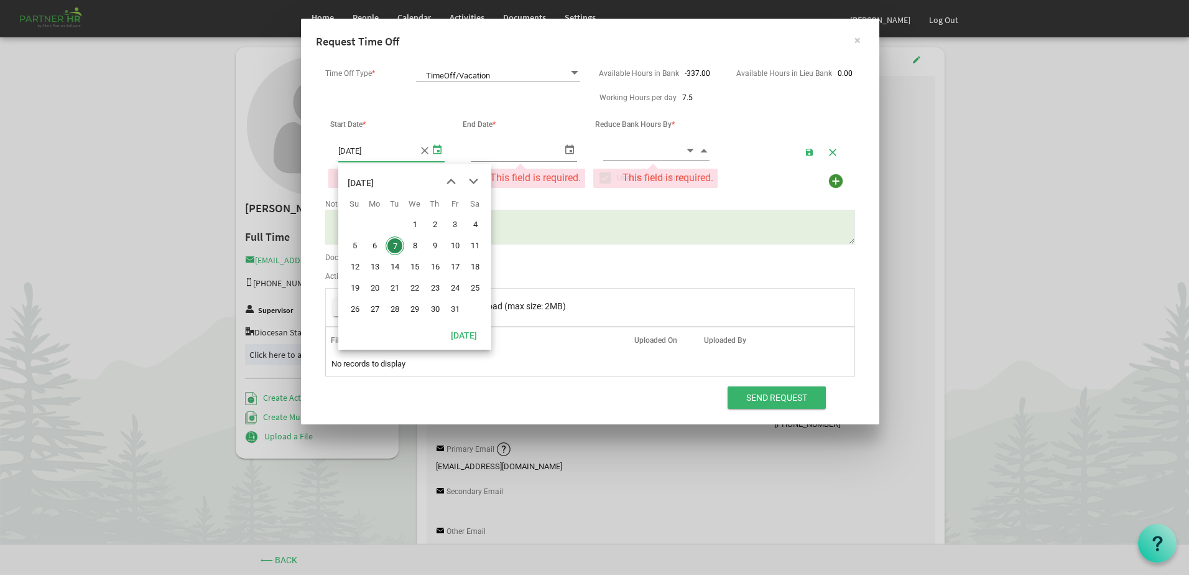
click at [636, 136] on th "Reduce Bank Hours By *" at bounding box center [656, 123] width 132 height 25
click at [634, 146] on input at bounding box center [643, 150] width 81 height 19
click at [614, 158] on input at bounding box center [643, 150] width 81 height 19
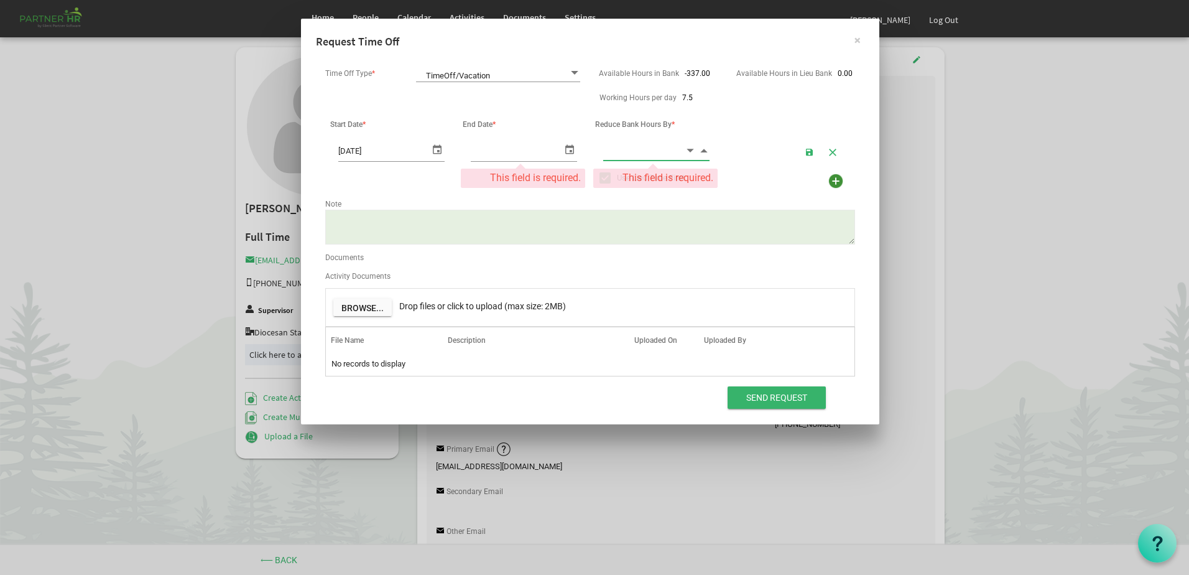
click at [662, 148] on input at bounding box center [643, 150] width 81 height 19
click at [859, 40] on button "×" at bounding box center [857, 40] width 31 height 31
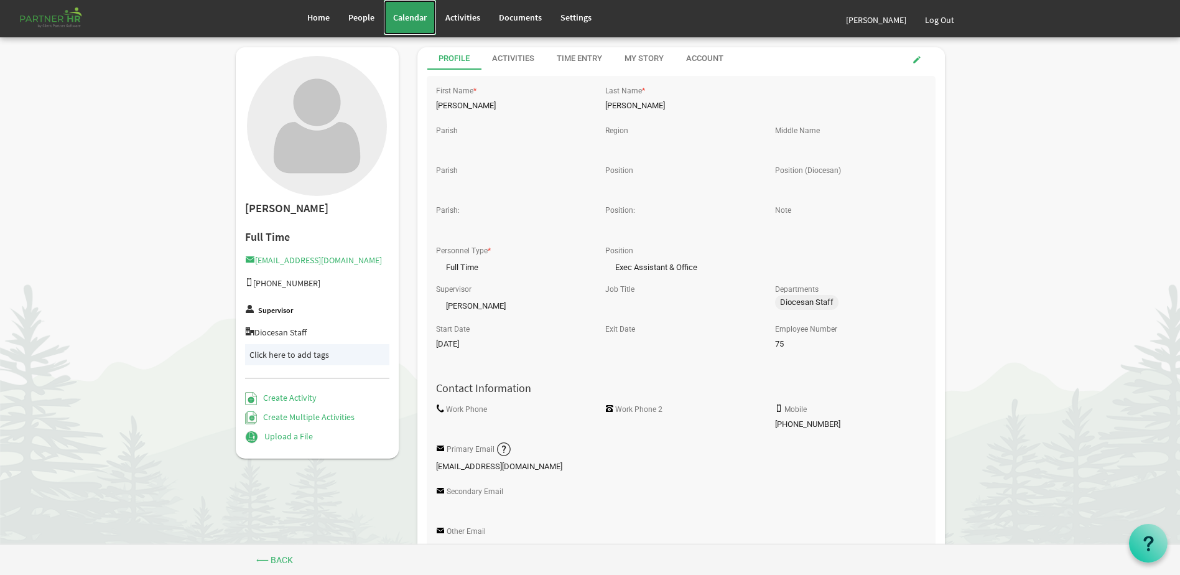
click at [418, 29] on link "Calendar" at bounding box center [410, 17] width 52 height 35
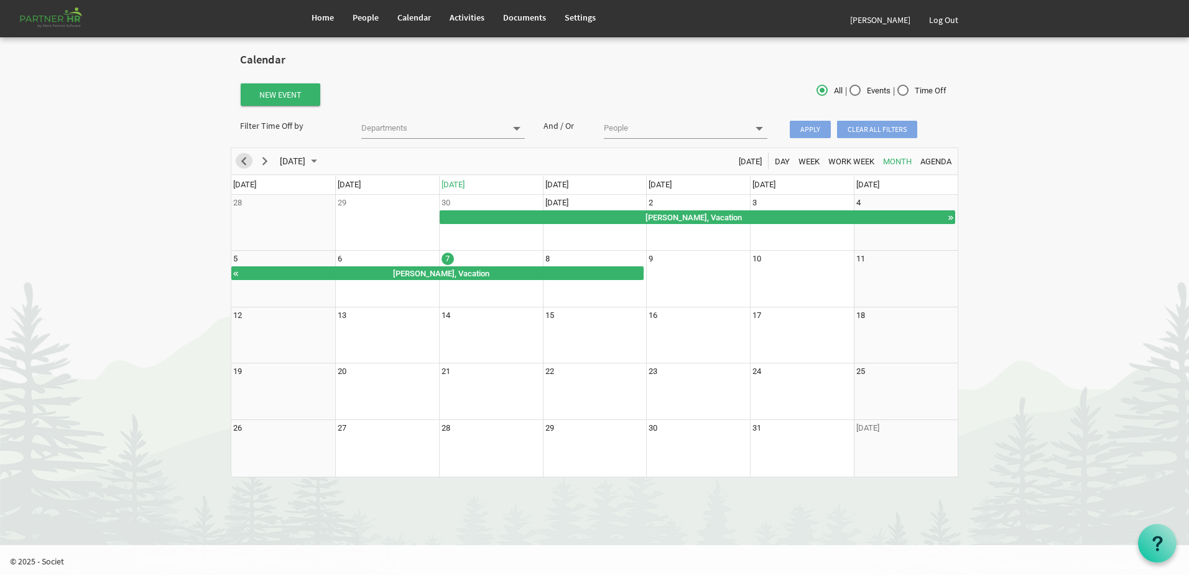
click at [241, 162] on span "Previous" at bounding box center [243, 162] width 15 height 16
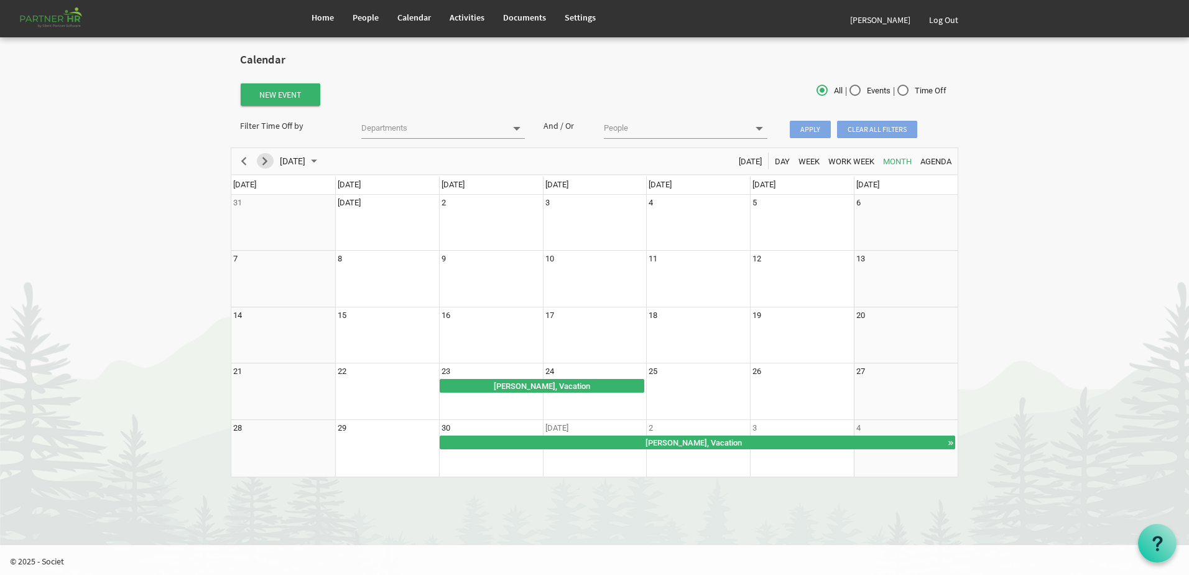
click at [263, 156] on span "Next" at bounding box center [264, 162] width 15 height 16
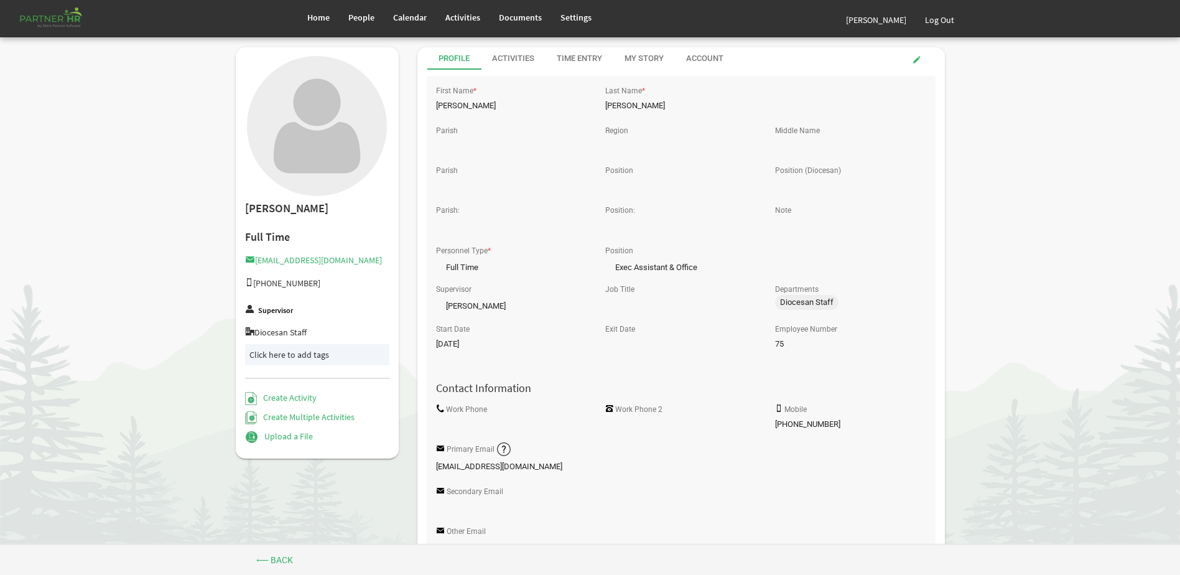
click at [534, 56] on div "Activities" at bounding box center [513, 59] width 42 height 12
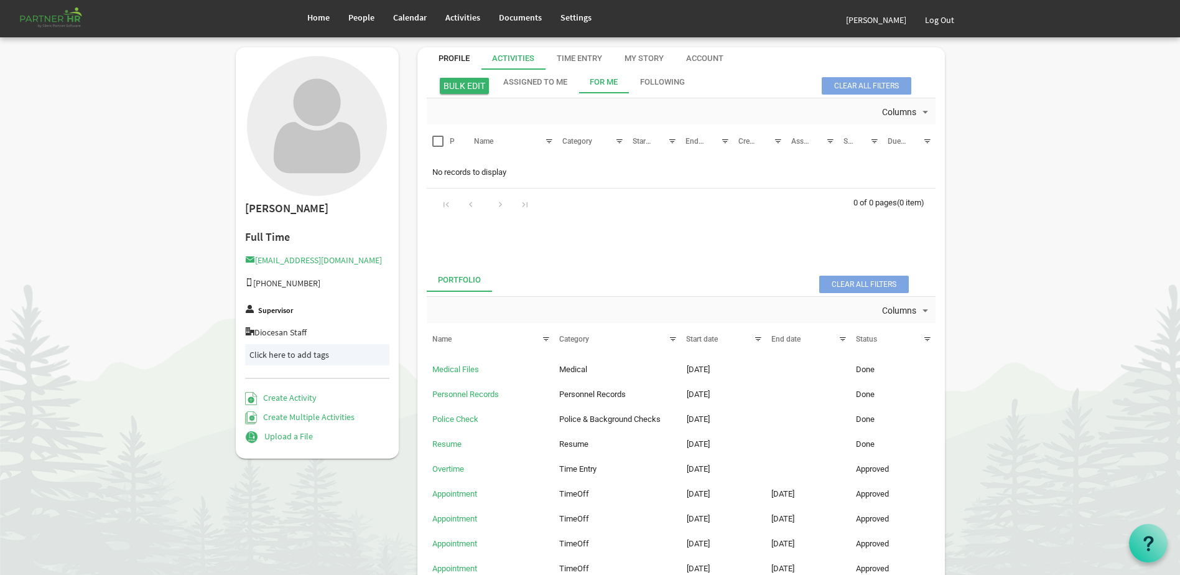
click at [450, 52] on div "Profile" at bounding box center [453, 58] width 31 height 22
click at [455, 57] on div "Profile" at bounding box center [453, 59] width 31 height 12
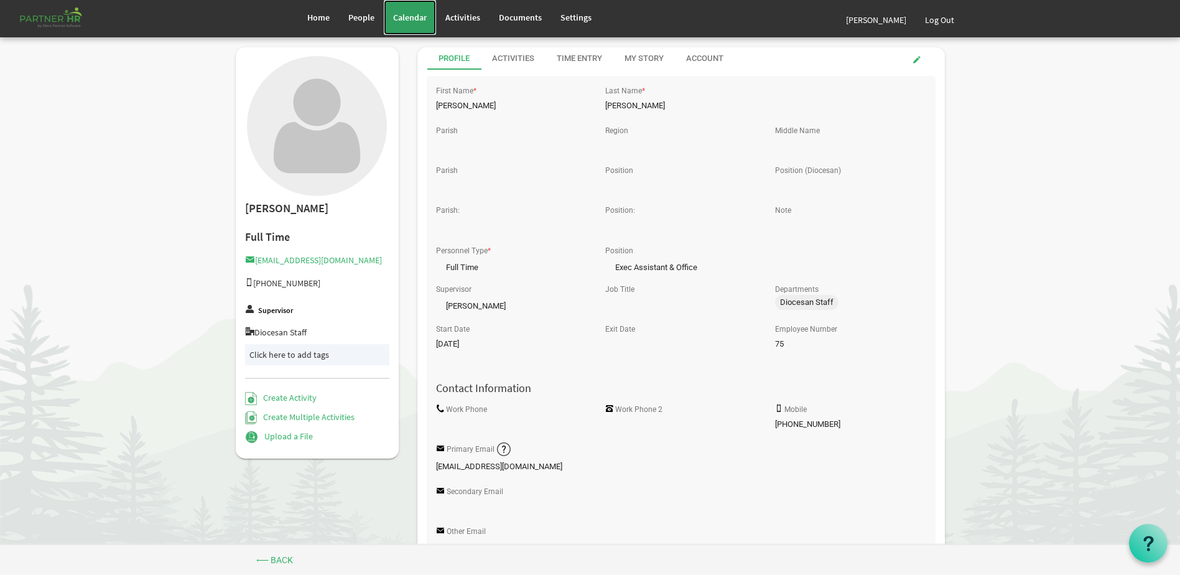
click at [414, 20] on span "Calendar" at bounding box center [410, 17] width 34 height 11
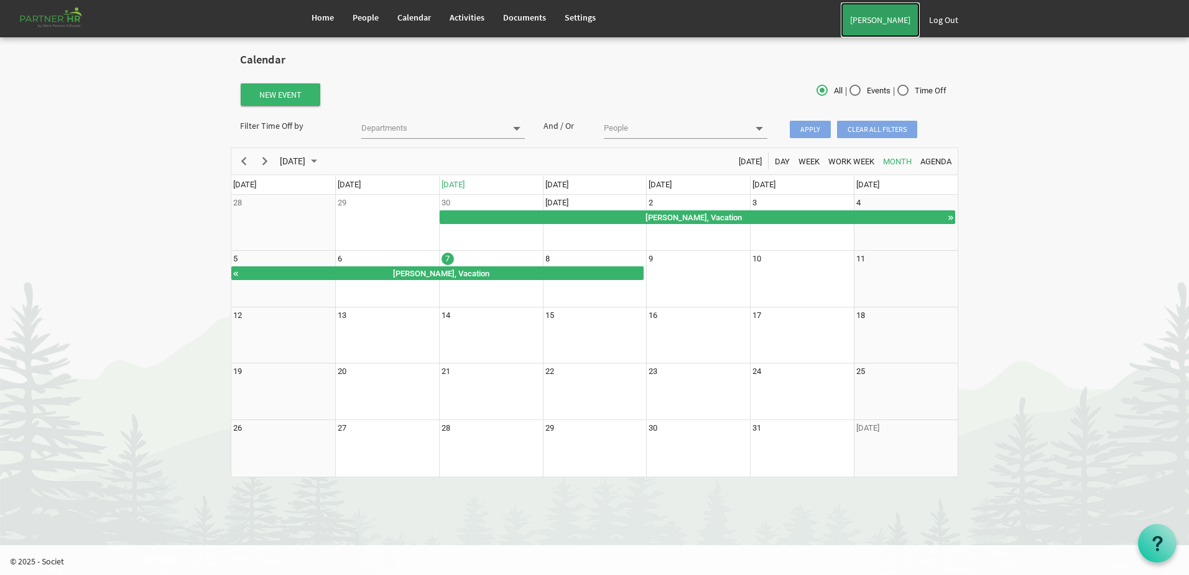
click at [884, 20] on link "[PERSON_NAME]" at bounding box center [880, 19] width 79 height 35
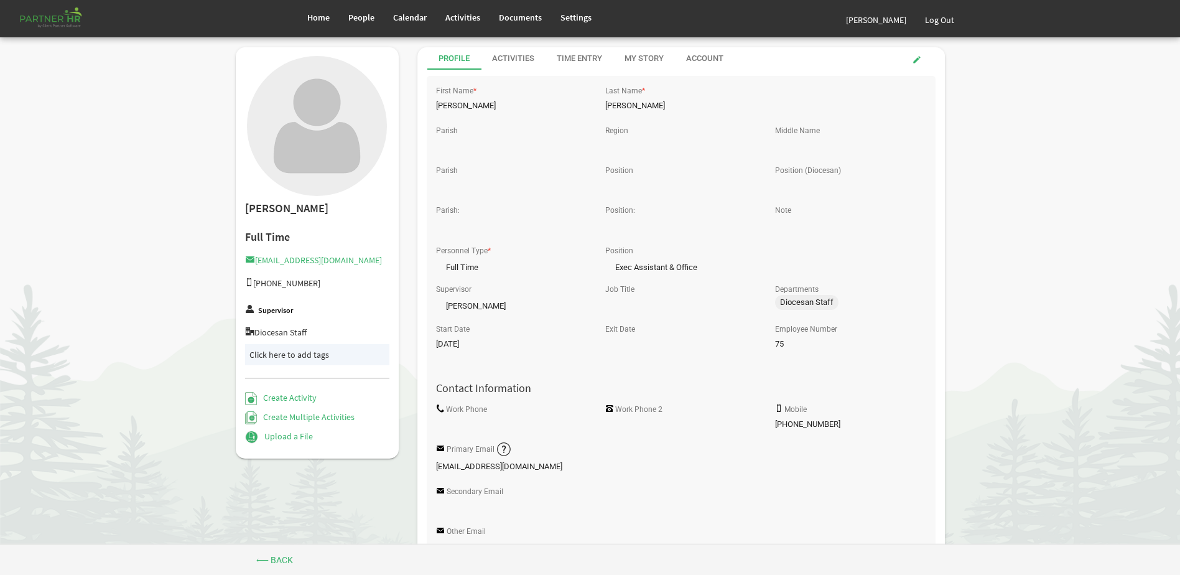
click at [1168, 266] on body "Home People Calendar" at bounding box center [590, 545] width 1180 height 1091
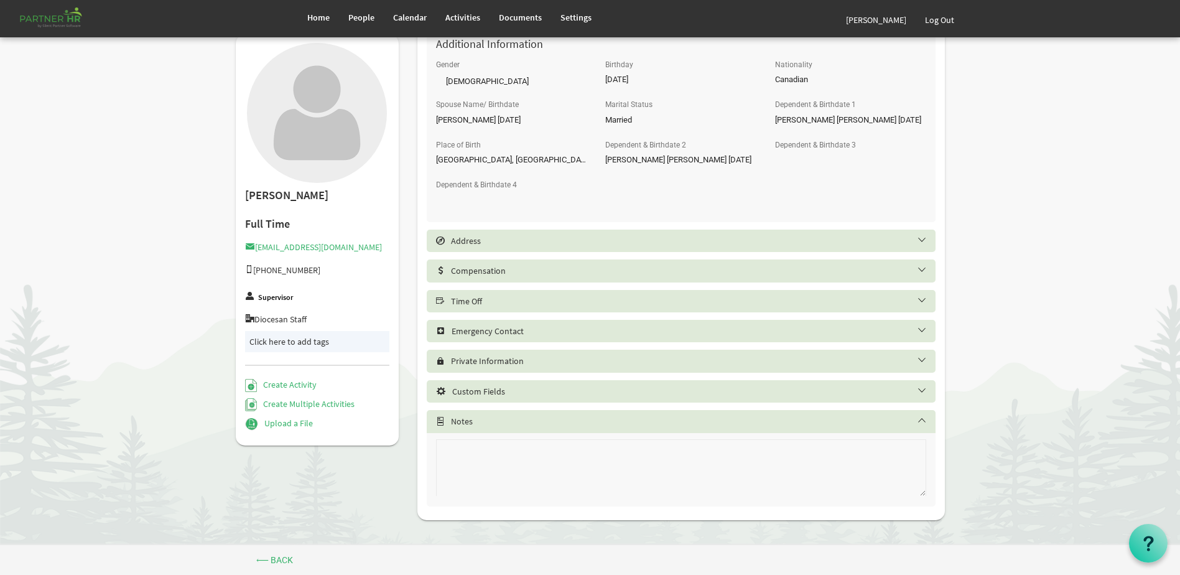
click at [555, 308] on div "Time Off" at bounding box center [681, 301] width 509 height 22
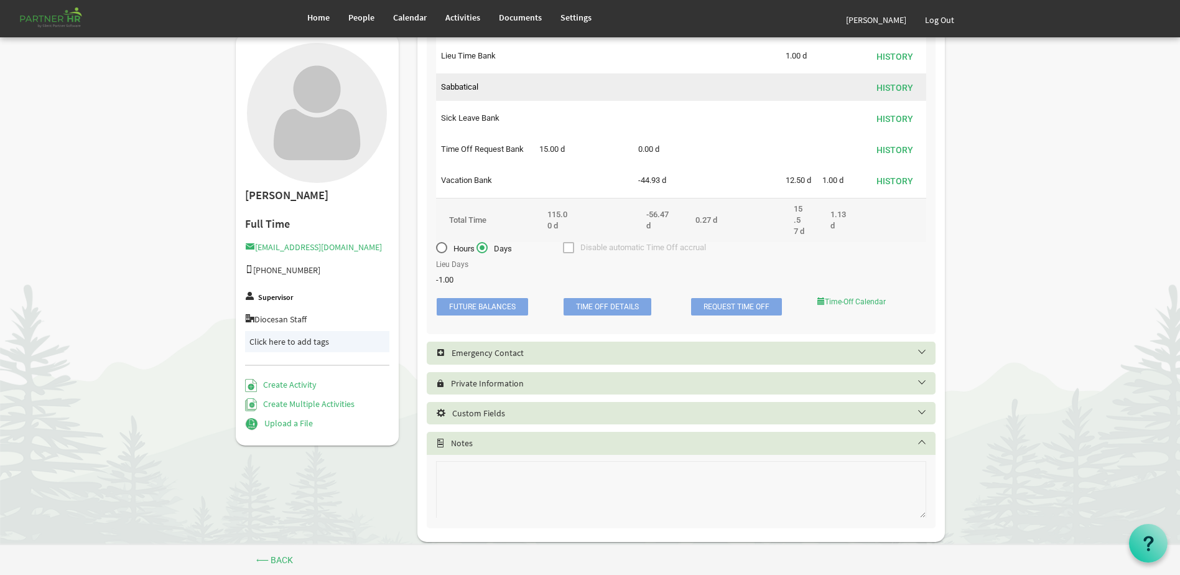
scroll to position [930, 0]
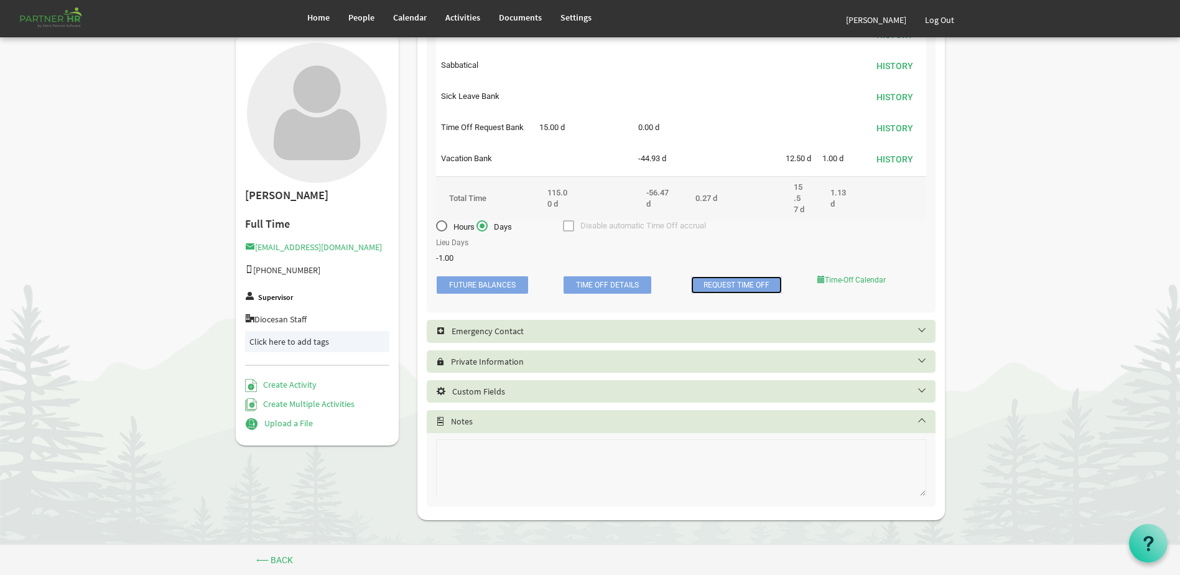
click at [726, 293] on link "Request Time Off" at bounding box center [736, 284] width 91 height 17
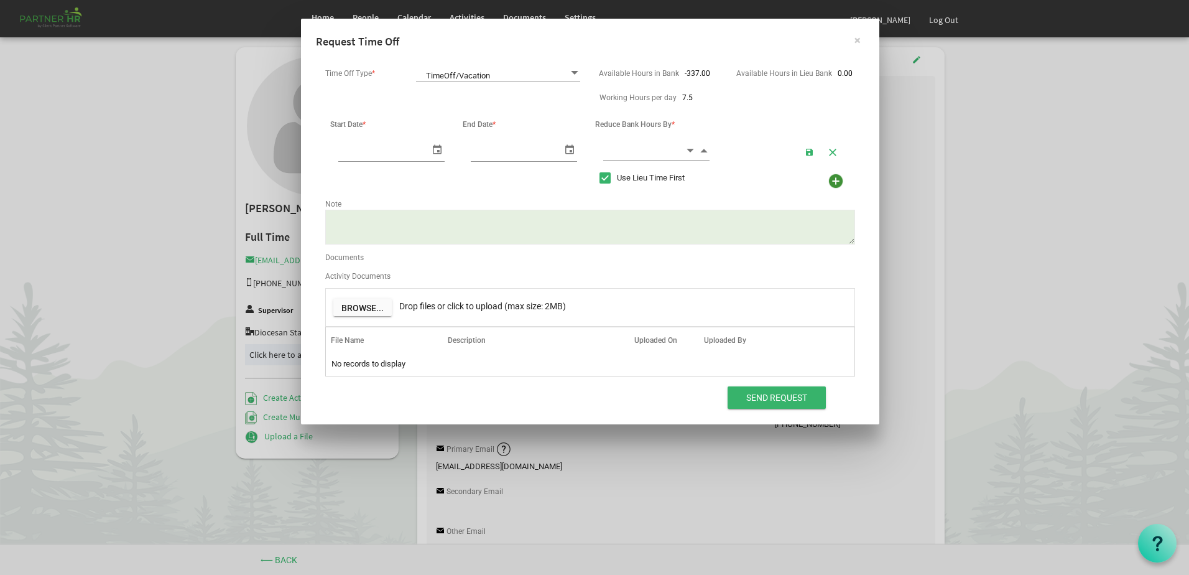
scroll to position [0, 13]
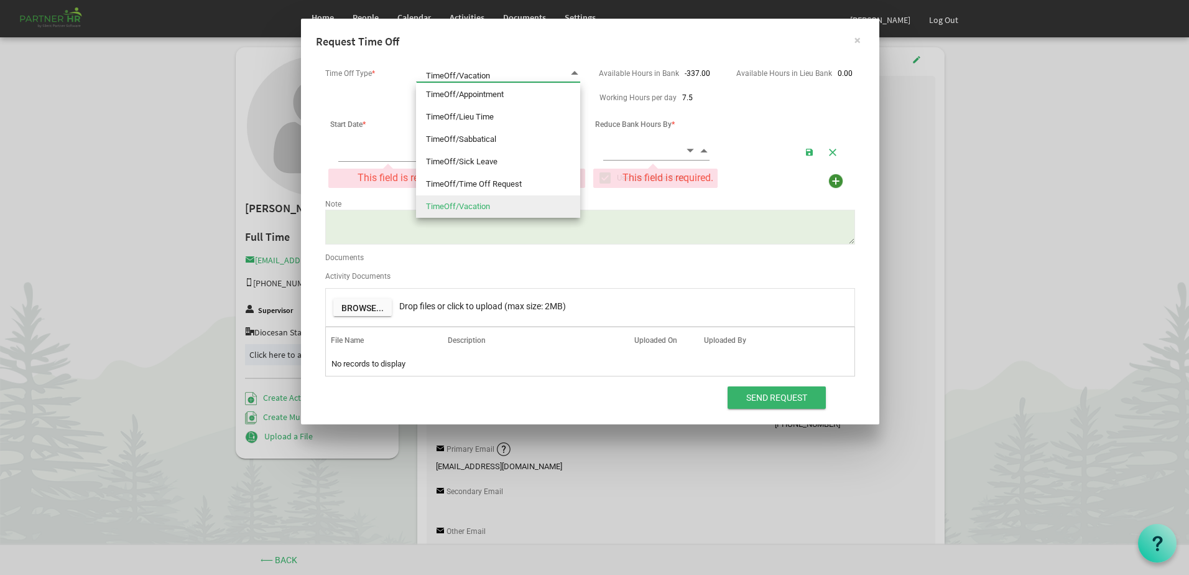
click at [537, 75] on span "TimeOff/Vacation TimeOff/Vacation" at bounding box center [498, 73] width 164 height 17
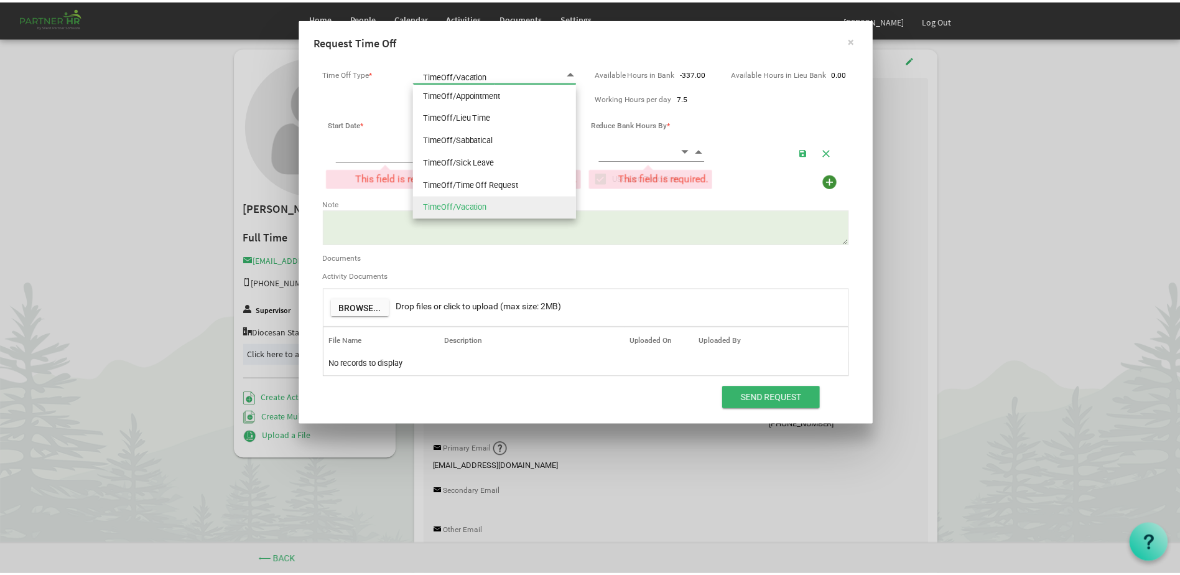
scroll to position [0, 0]
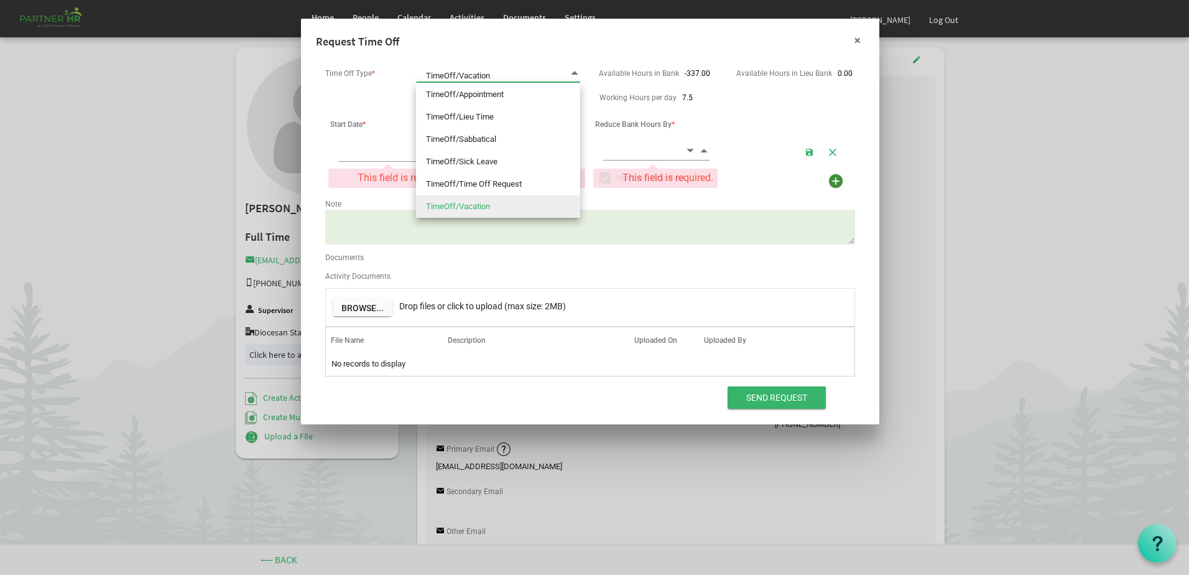
click at [861, 40] on button "×" at bounding box center [857, 40] width 31 height 31
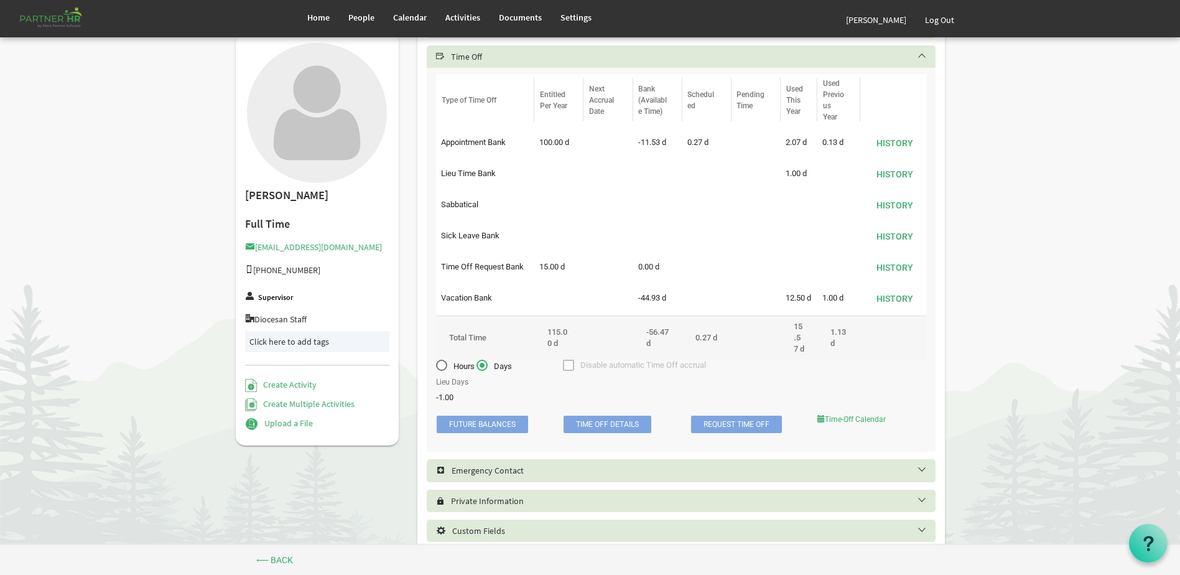
scroll to position [930, 0]
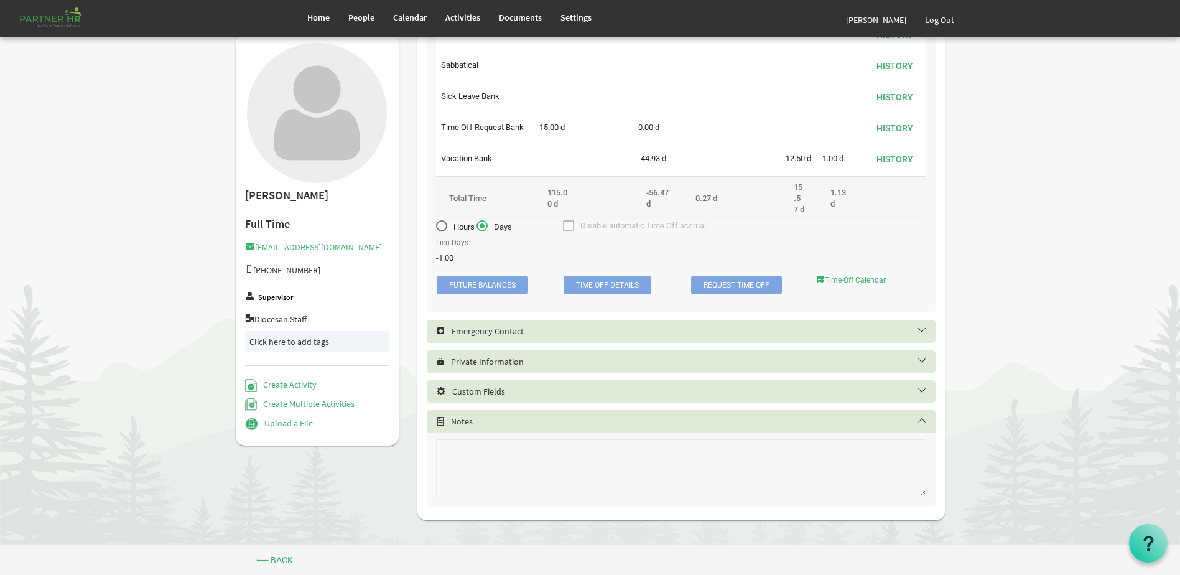
drag, startPoint x: 667, startPoint y: 157, endPoint x: 1024, endPoint y: 236, distance: 365.7
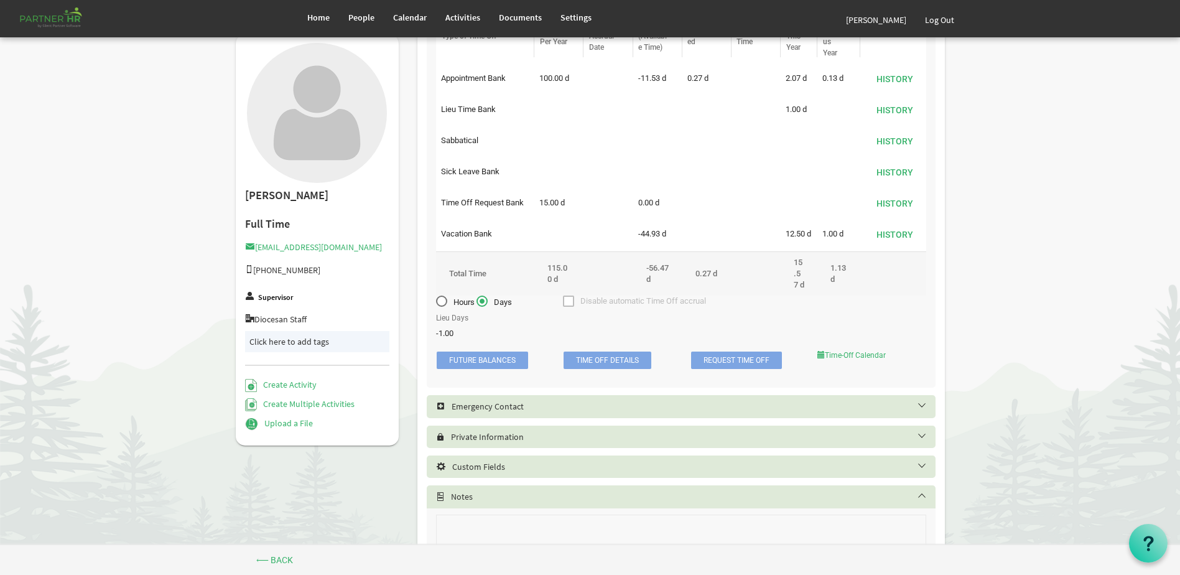
scroll to position [856, 0]
click at [647, 406] on h5 "Emergency Contact" at bounding box center [690, 405] width 509 height 10
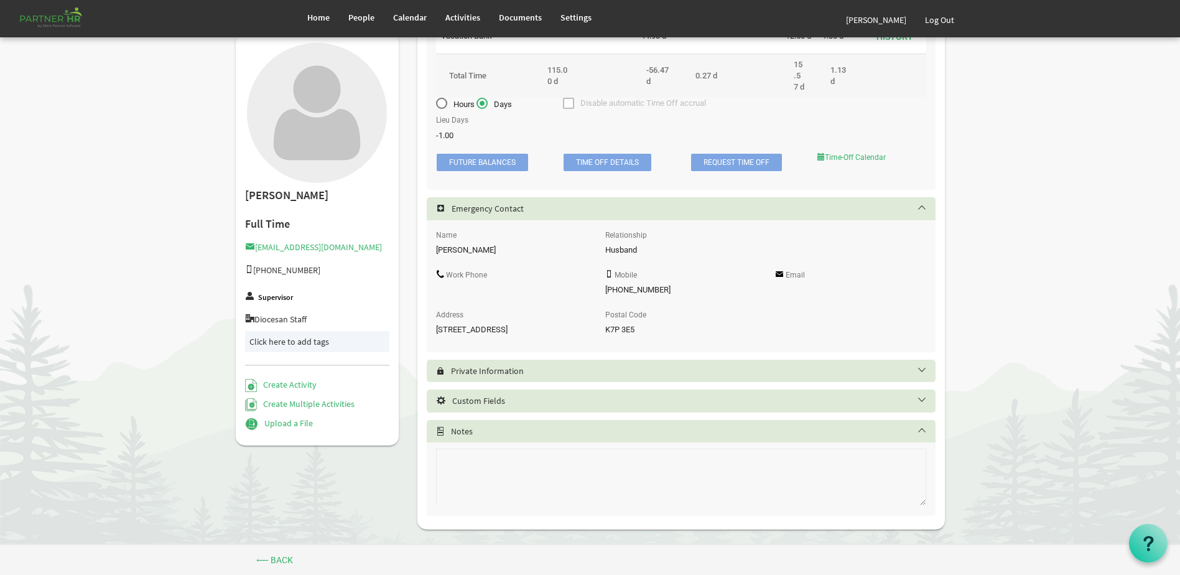
scroll to position [1053, 0]
click at [343, 14] on link "People" at bounding box center [361, 17] width 45 height 35
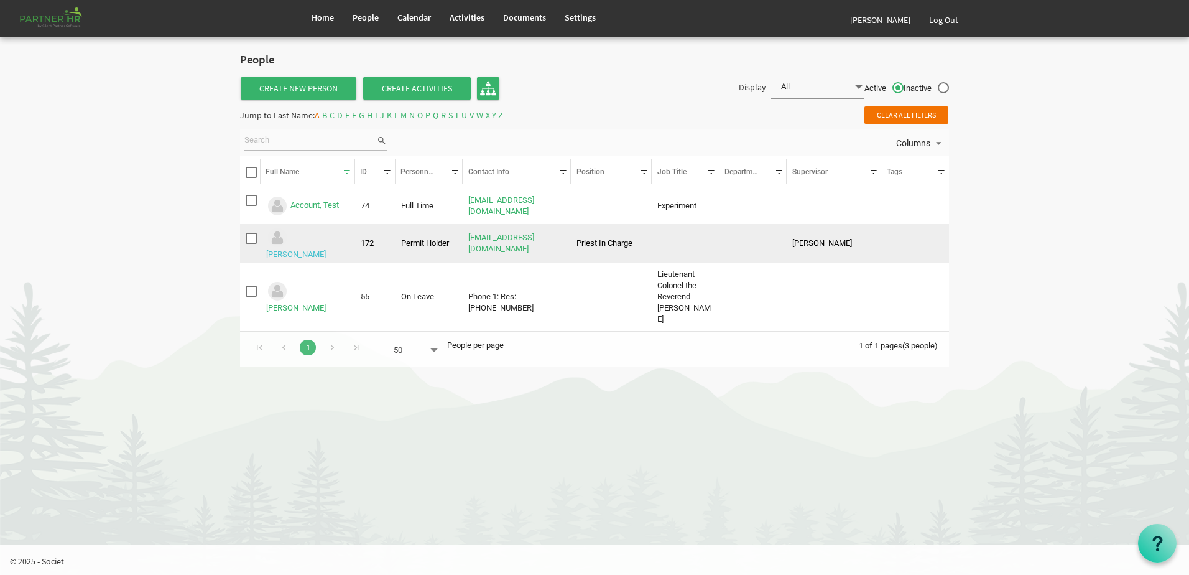
click at [320, 249] on link "Aitchison, Don" at bounding box center [296, 253] width 60 height 9
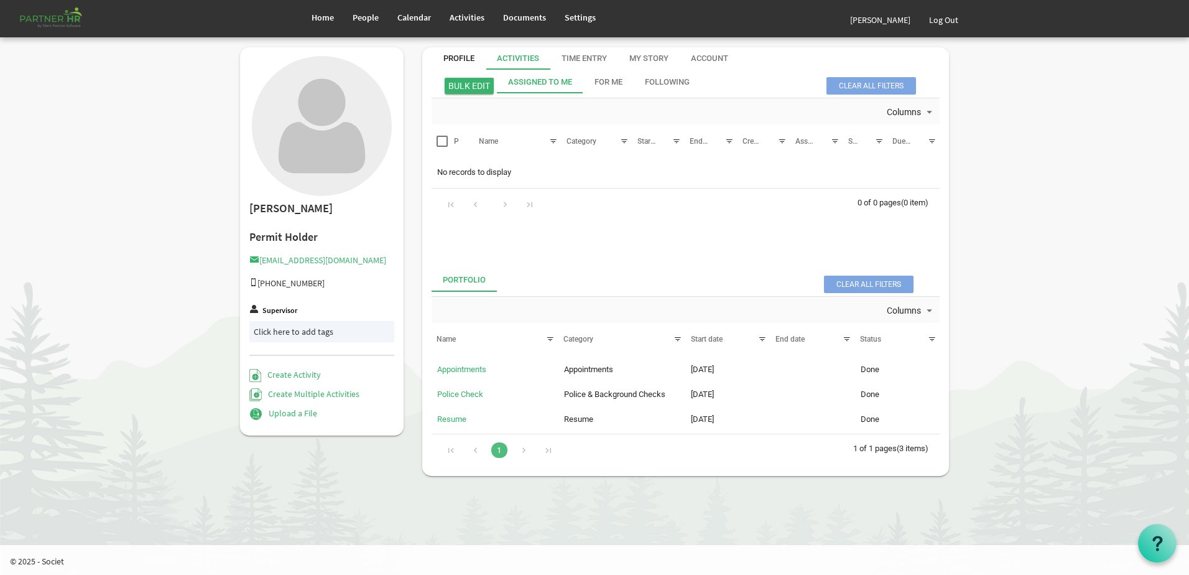
click at [473, 53] on div "Profile" at bounding box center [458, 59] width 31 height 12
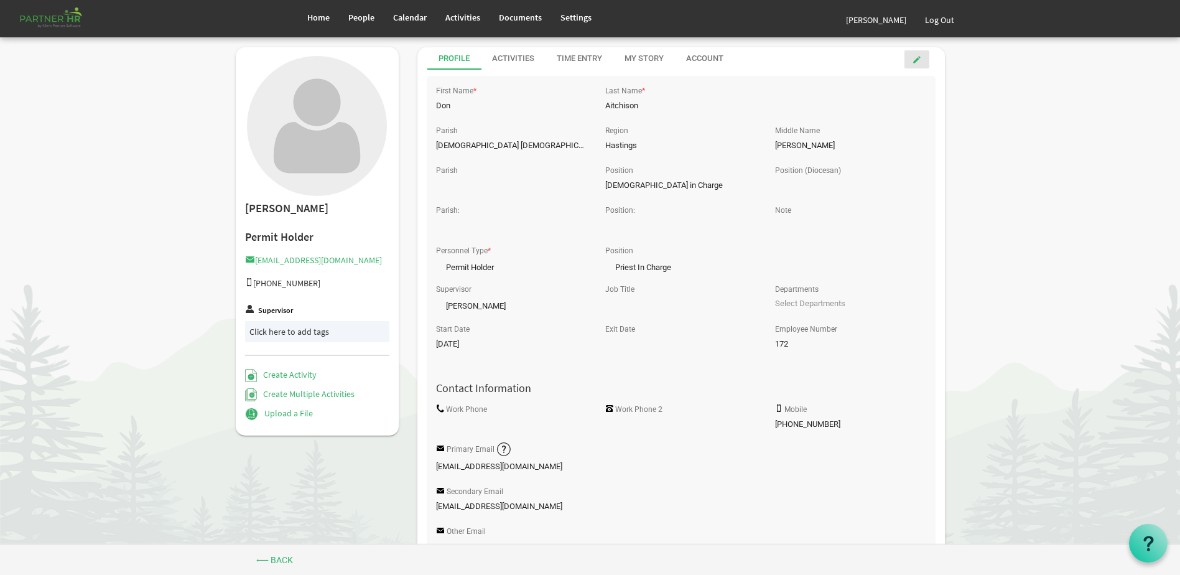
click at [925, 60] on link at bounding box center [916, 59] width 25 height 18
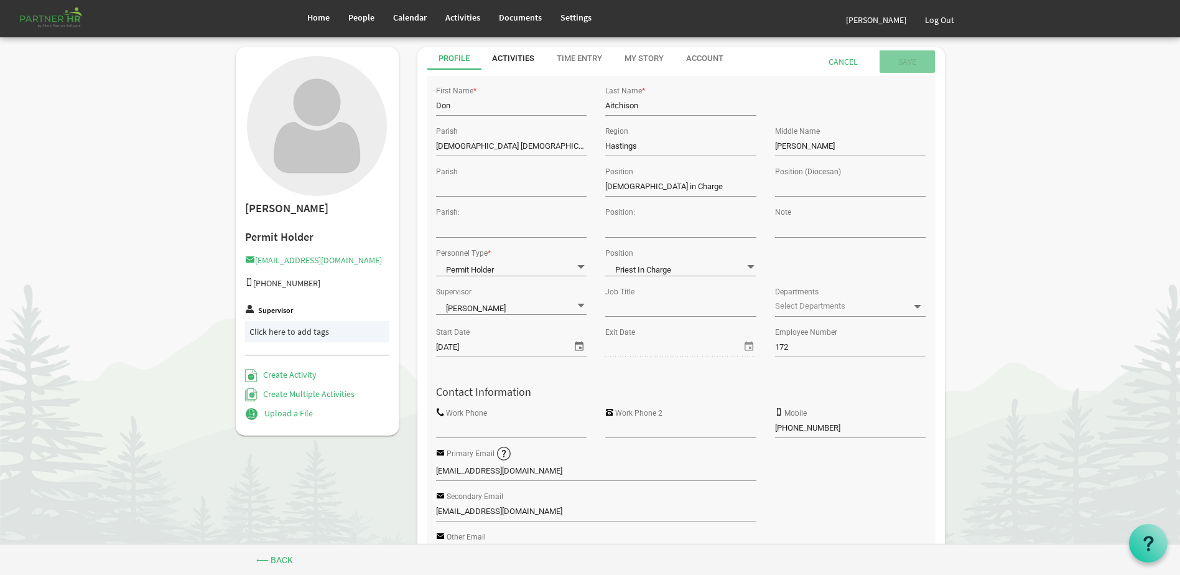
click at [525, 57] on div "Activities" at bounding box center [513, 59] width 42 height 12
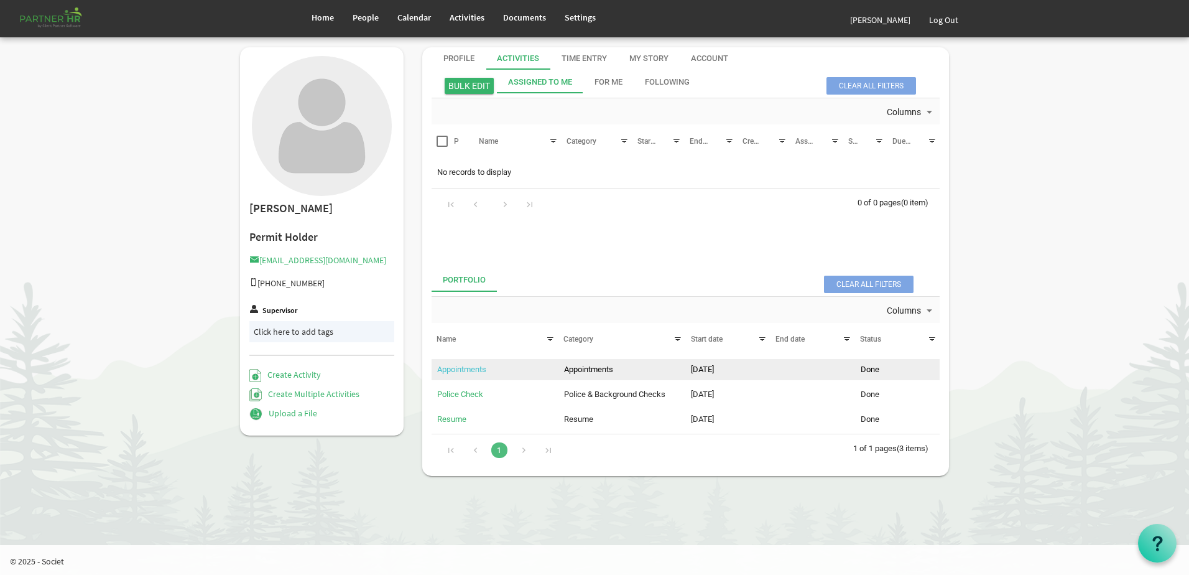
click at [484, 370] on link "Appointments" at bounding box center [461, 368] width 49 height 9
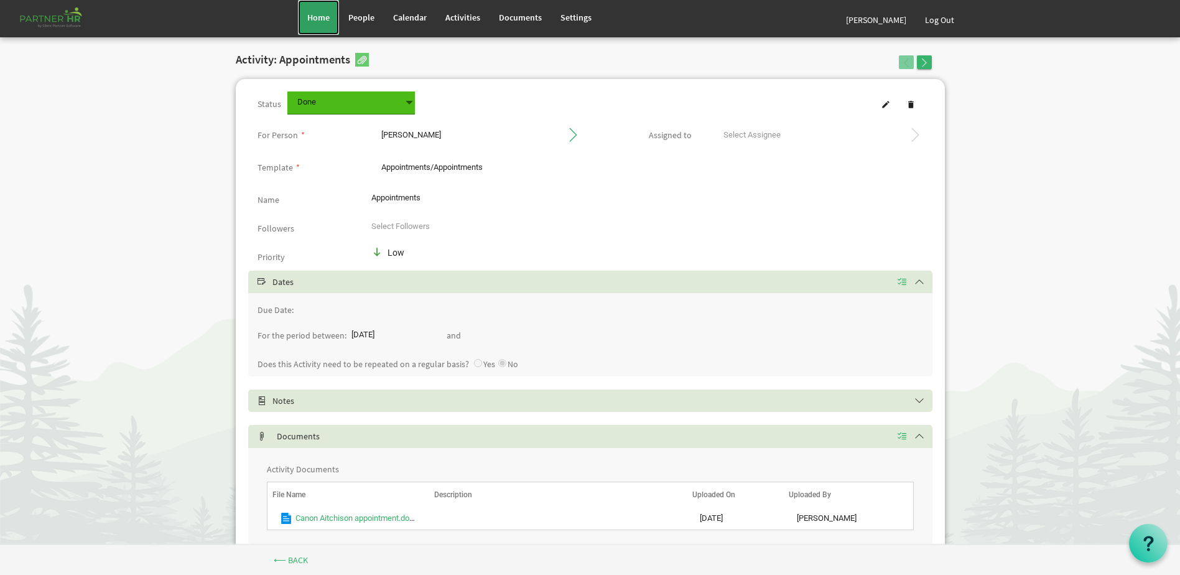
click at [307, 15] on span "Home" at bounding box center [318, 17] width 22 height 11
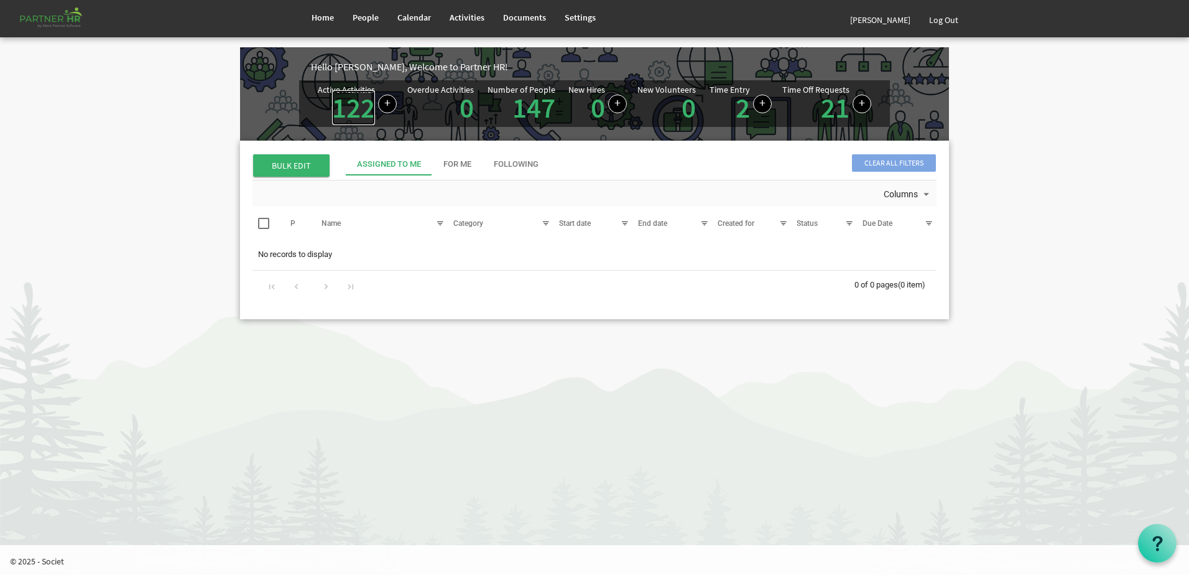
click at [354, 102] on link "122" at bounding box center [353, 107] width 43 height 35
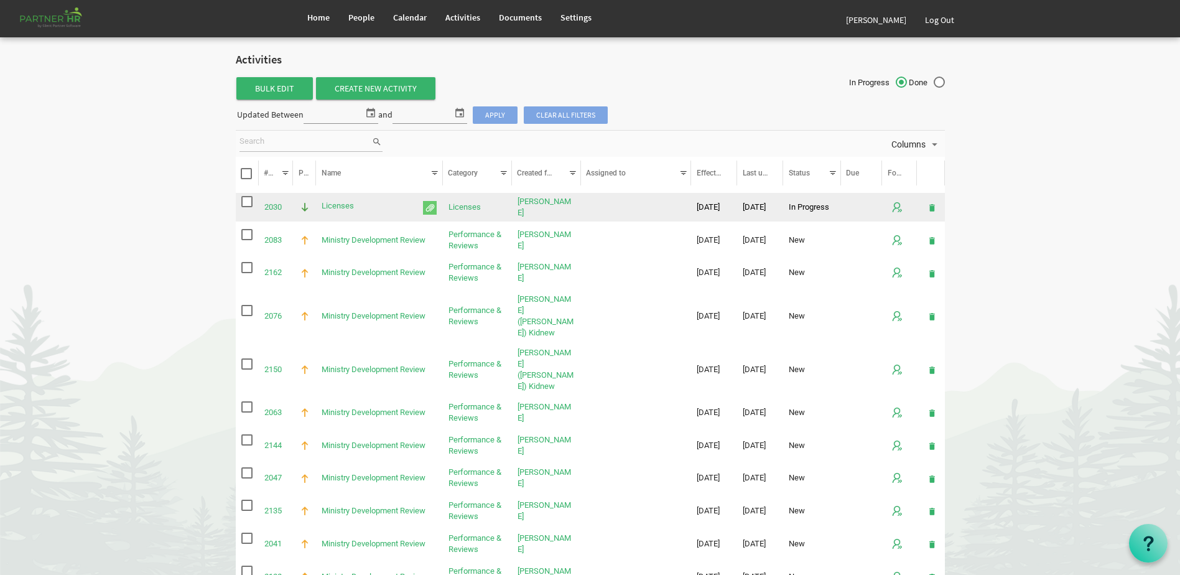
click at [248, 201] on span "checkbox" at bounding box center [246, 201] width 11 height 11
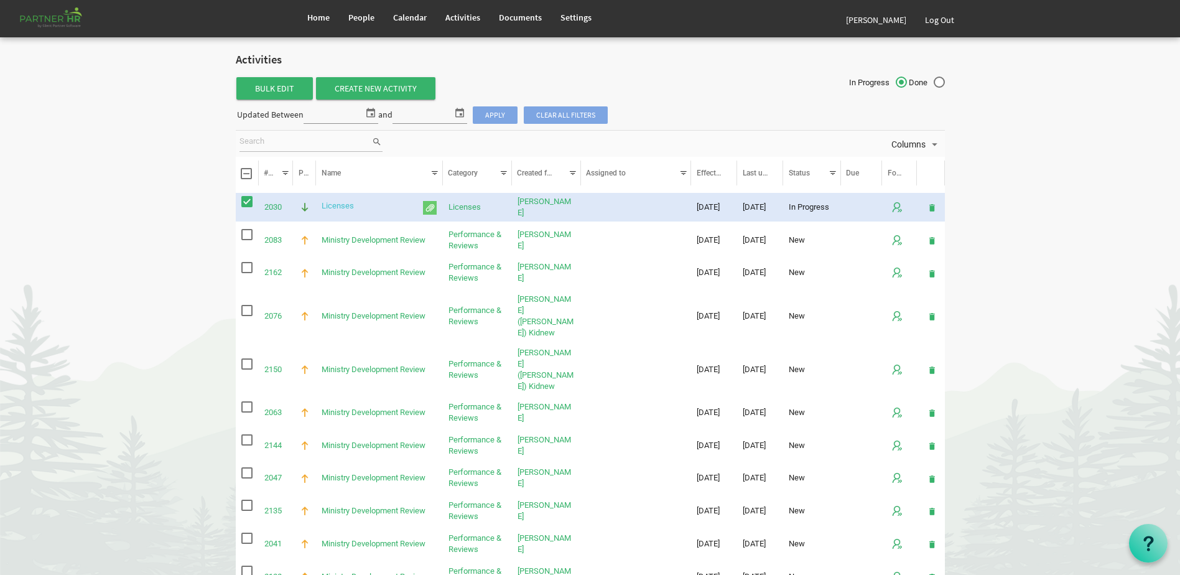
click at [340, 206] on link "Licenses" at bounding box center [337, 205] width 32 height 9
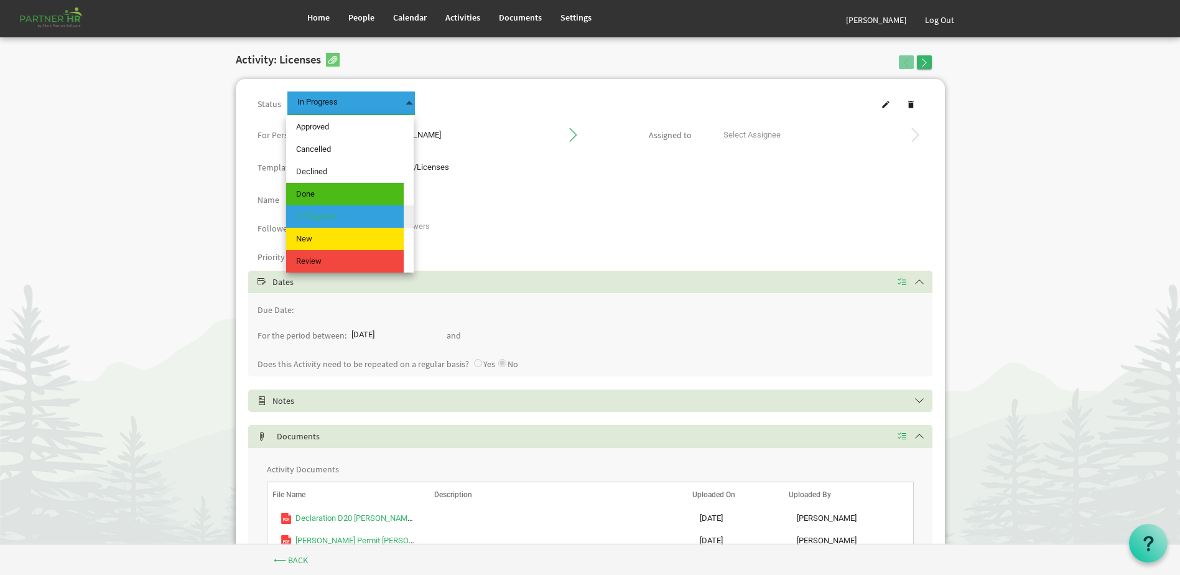
click at [391, 93] on span "In Progress In Progress" at bounding box center [350, 102] width 127 height 23
click at [349, 192] on span "Done" at bounding box center [345, 194] width 118 height 22
type input "Done"
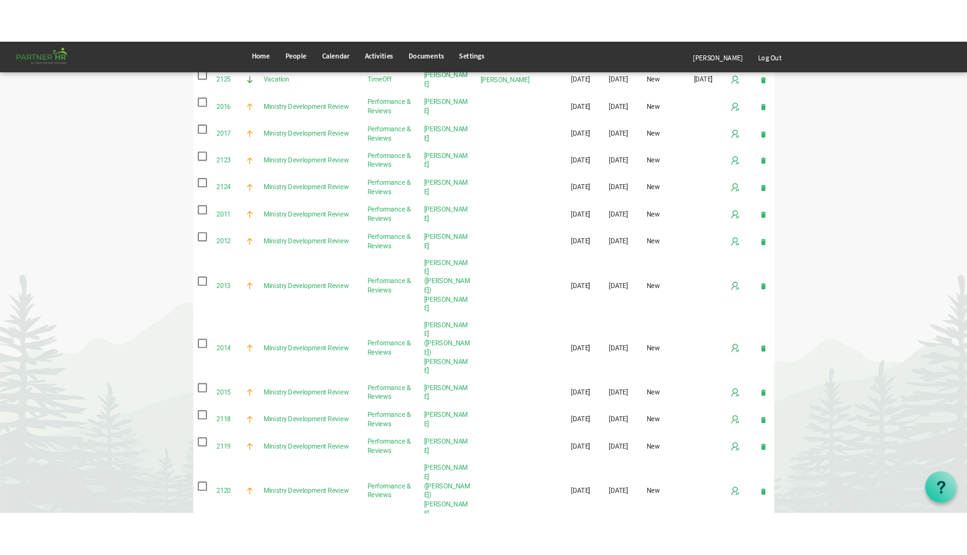
scroll to position [1338, 0]
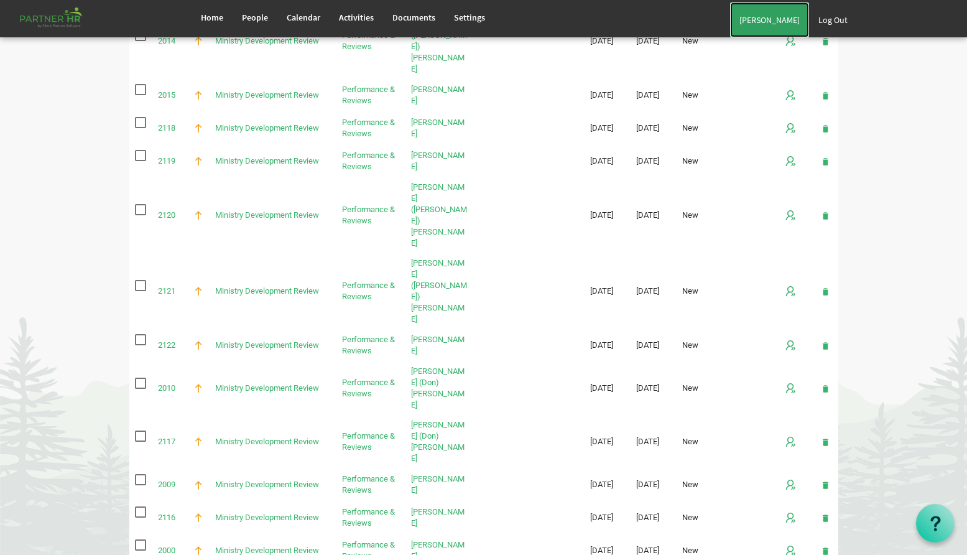
click at [770, 21] on link "[PERSON_NAME]" at bounding box center [769, 19] width 79 height 35
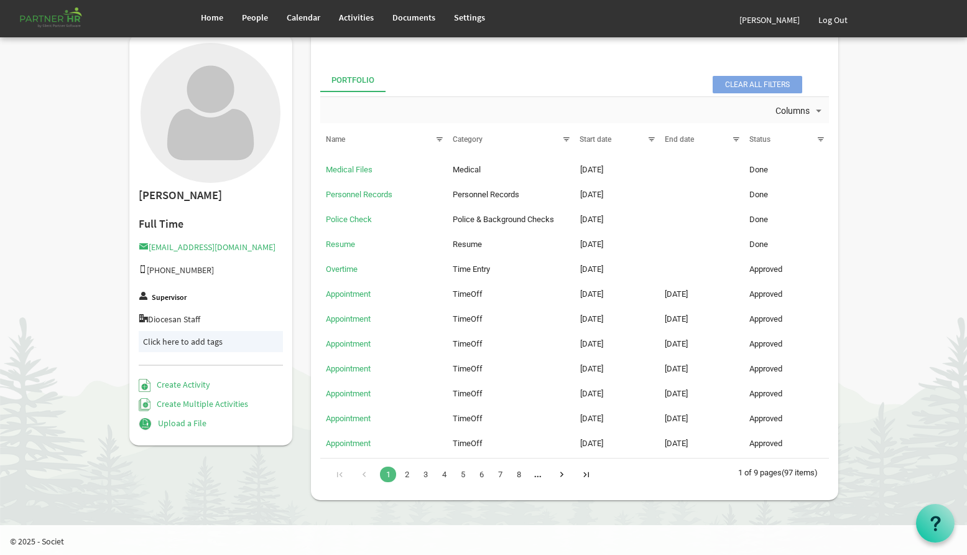
scroll to position [116, 0]
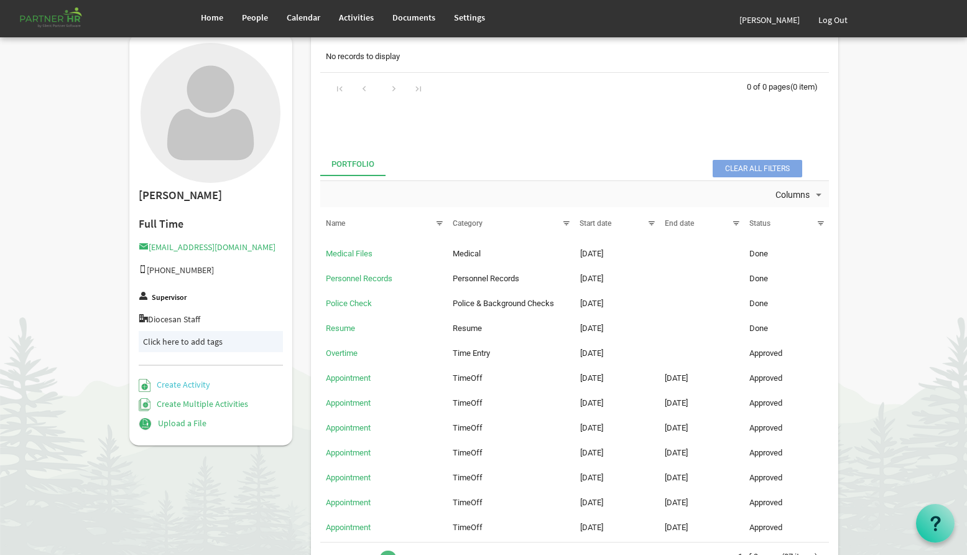
click at [171, 424] on link "Upload a File" at bounding box center [173, 422] width 68 height 11
click at [143, 430] on div "Create Activity Create Multiple Activities Upload a File Browse... Or drop file…" at bounding box center [211, 394] width 164 height 85
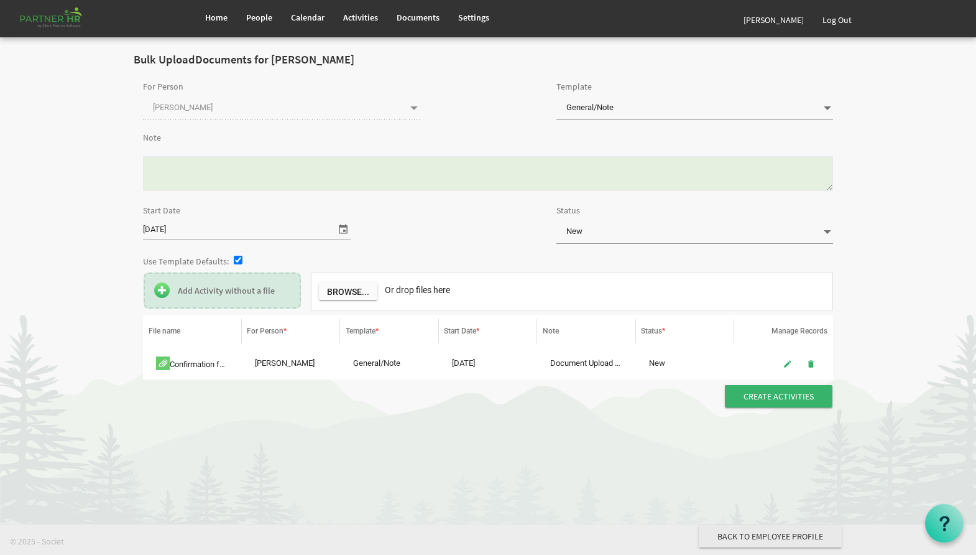
click at [621, 99] on span "General/Note General/Note" at bounding box center [695, 108] width 277 height 23
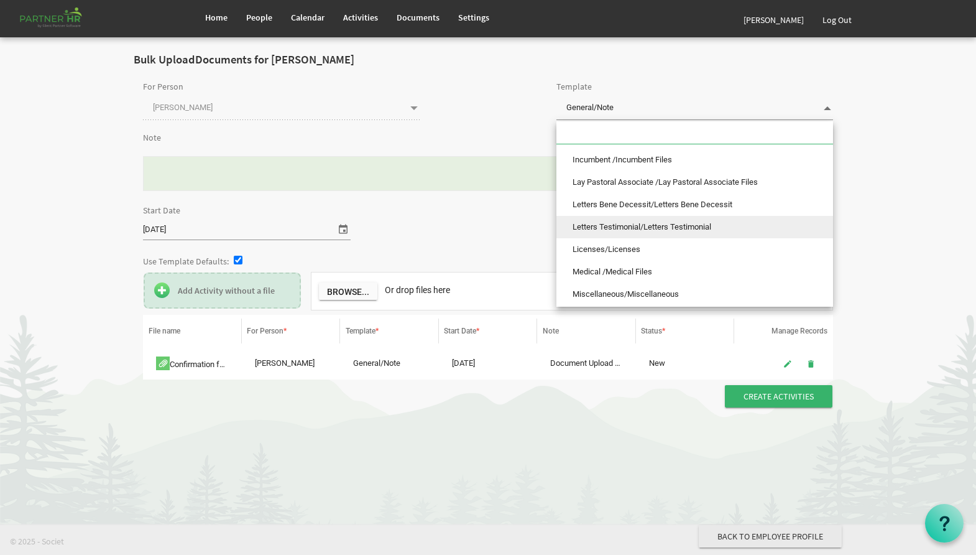
scroll to position [558, 0]
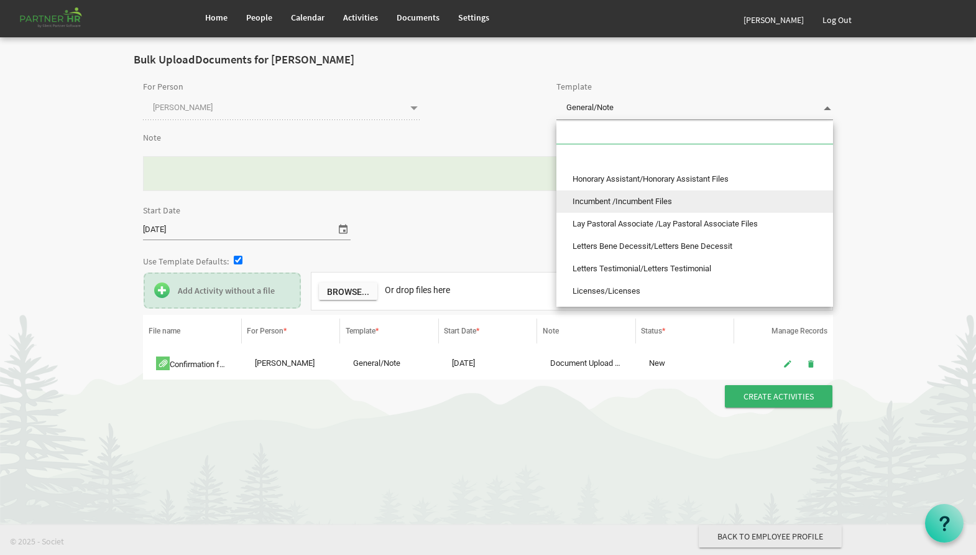
click at [648, 200] on li "Incumbent /Incumbent Files" at bounding box center [695, 201] width 277 height 22
type input "Incumbent /Incumbent Files"
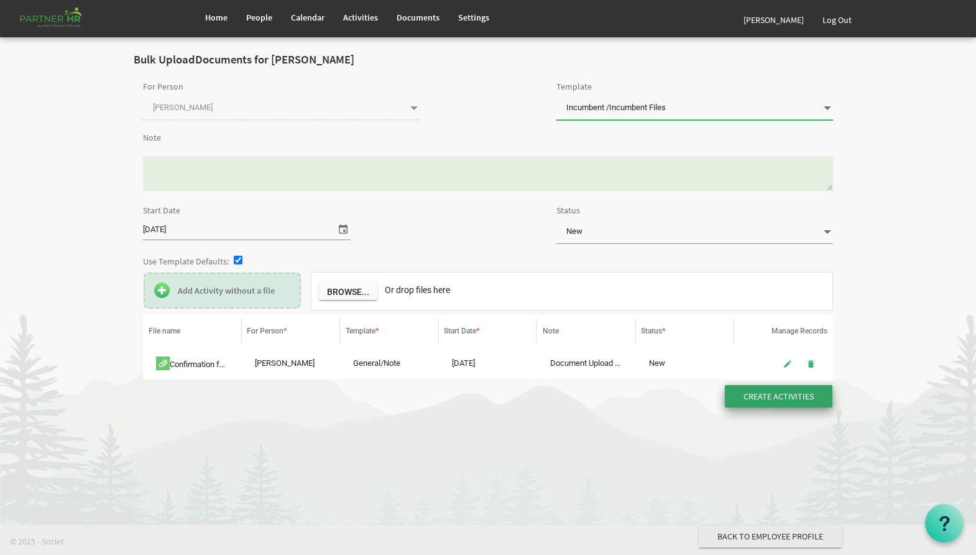
click at [751, 395] on input "Create Activities" at bounding box center [779, 396] width 108 height 22
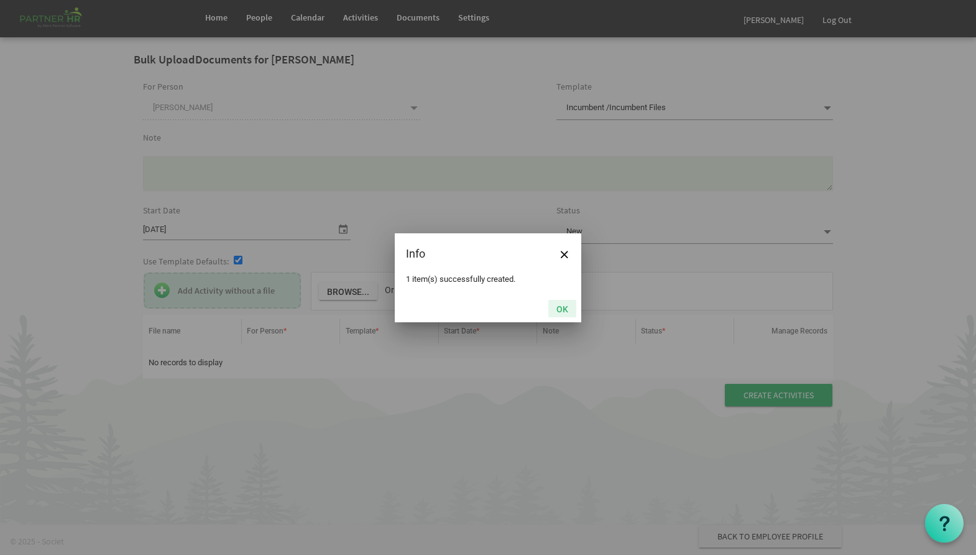
click at [562, 301] on button "OK" at bounding box center [562, 308] width 28 height 17
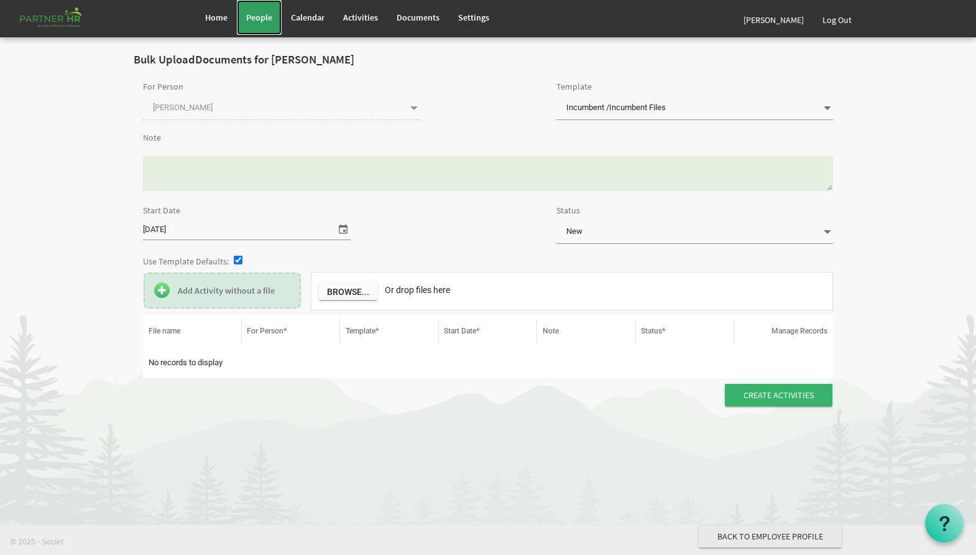
click at [256, 32] on link "People" at bounding box center [259, 17] width 45 height 35
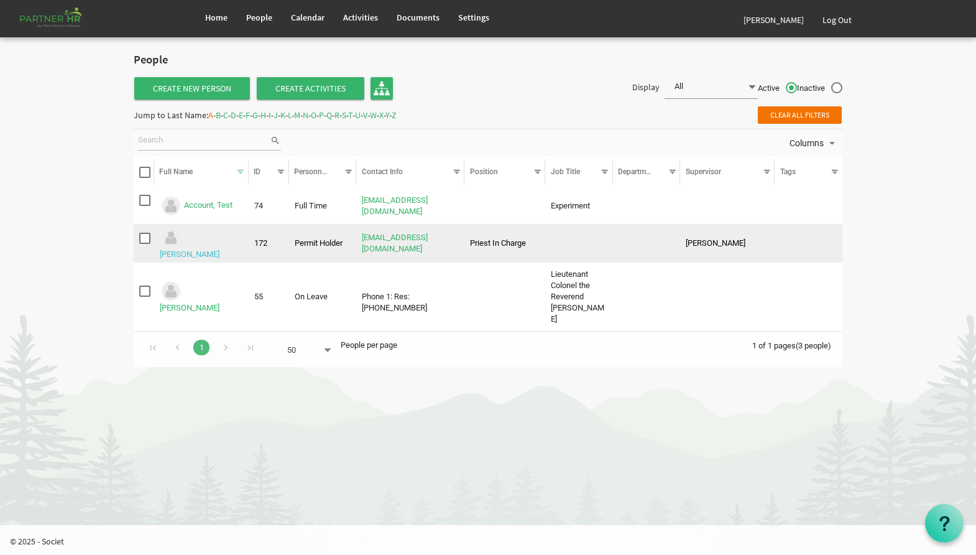
click at [216, 249] on link "Aitchison, Don" at bounding box center [190, 253] width 60 height 9
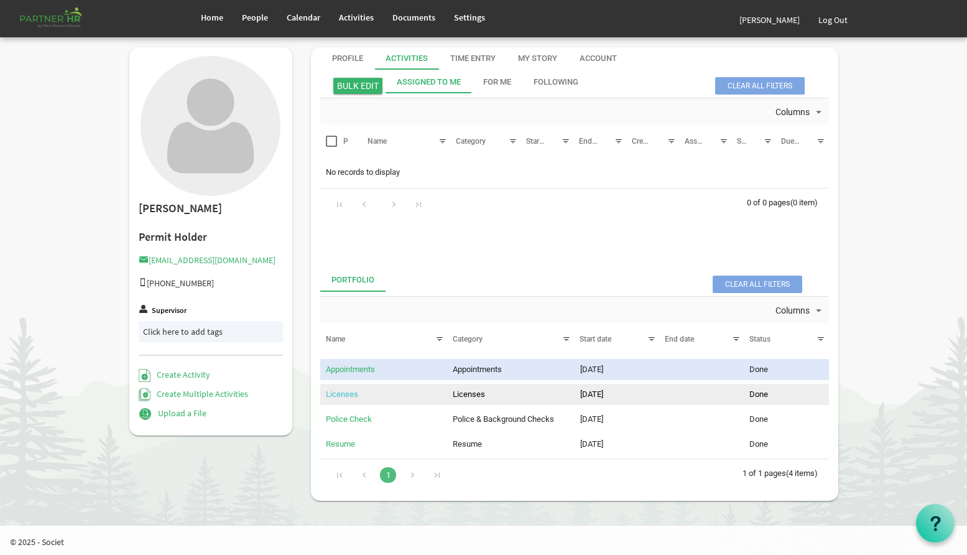
click at [347, 394] on link "Licenses" at bounding box center [342, 393] width 32 height 9
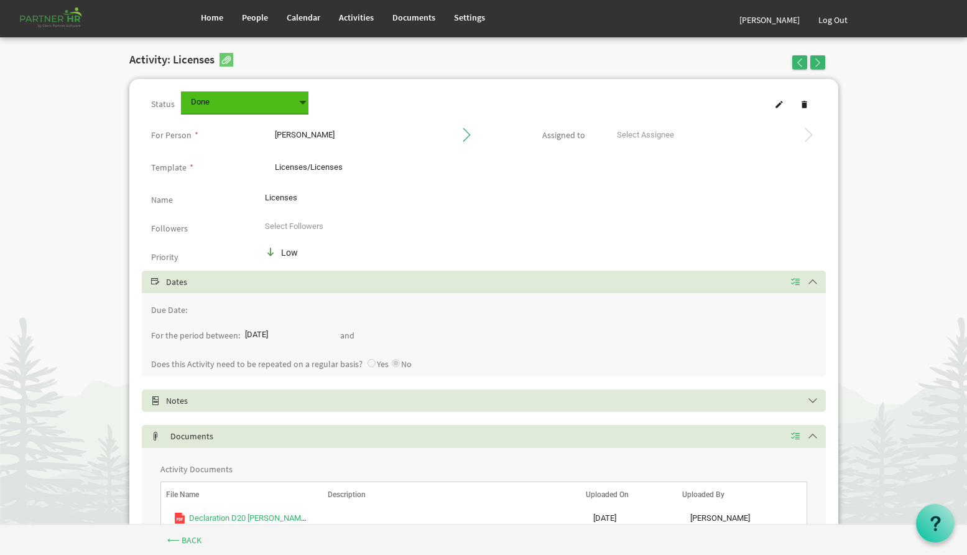
scroll to position [88, 0]
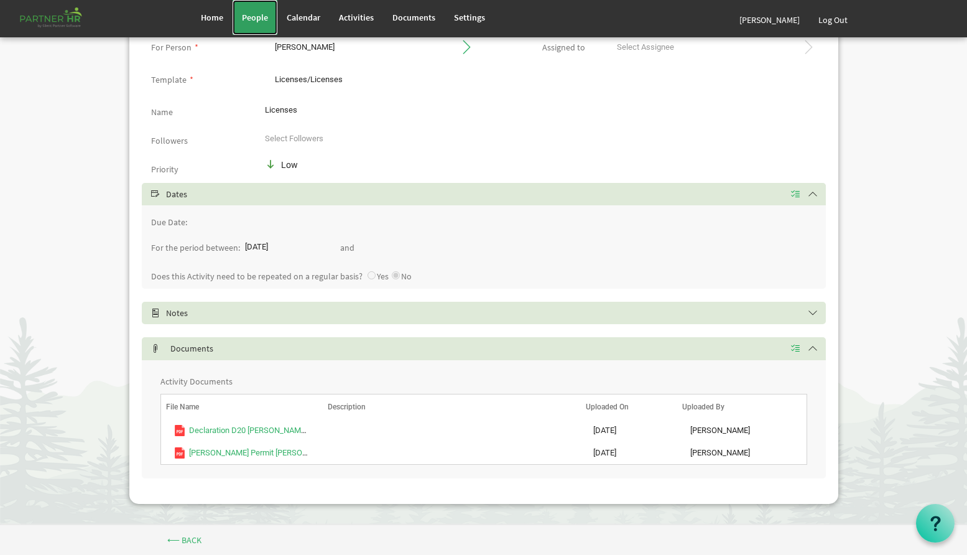
click at [257, 17] on span "People" at bounding box center [255, 17] width 26 height 11
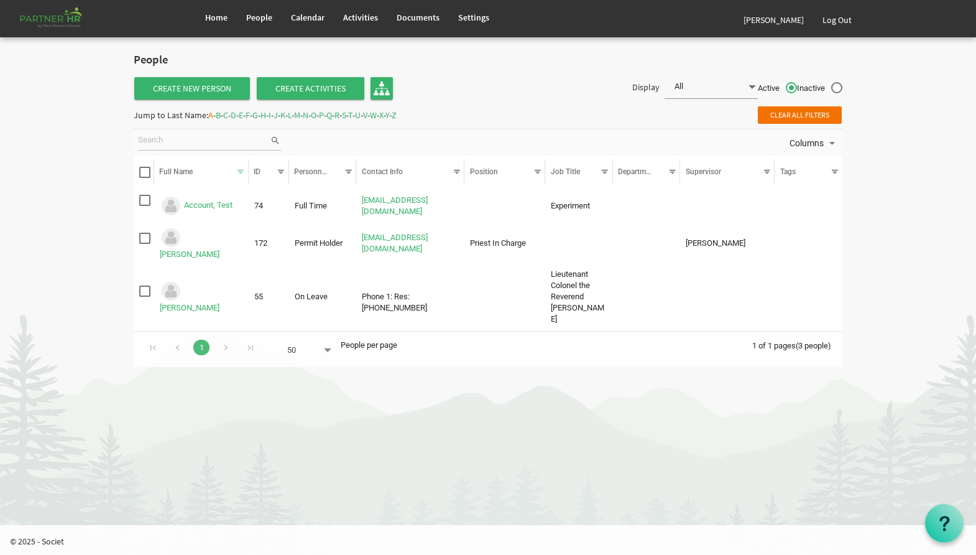
click at [324, 116] on span "P" at bounding box center [321, 114] width 5 height 11
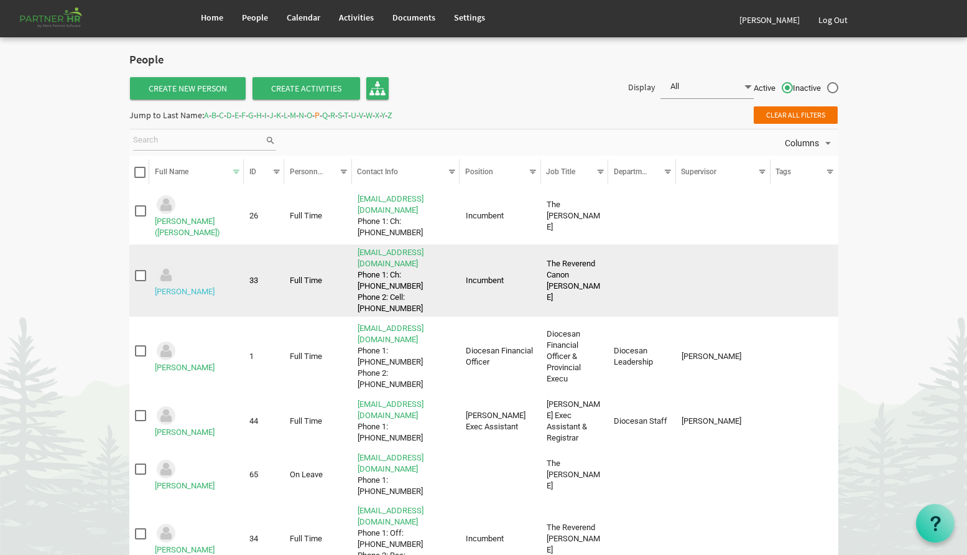
click at [205, 287] on link "Peever, Blair" at bounding box center [185, 291] width 60 height 9
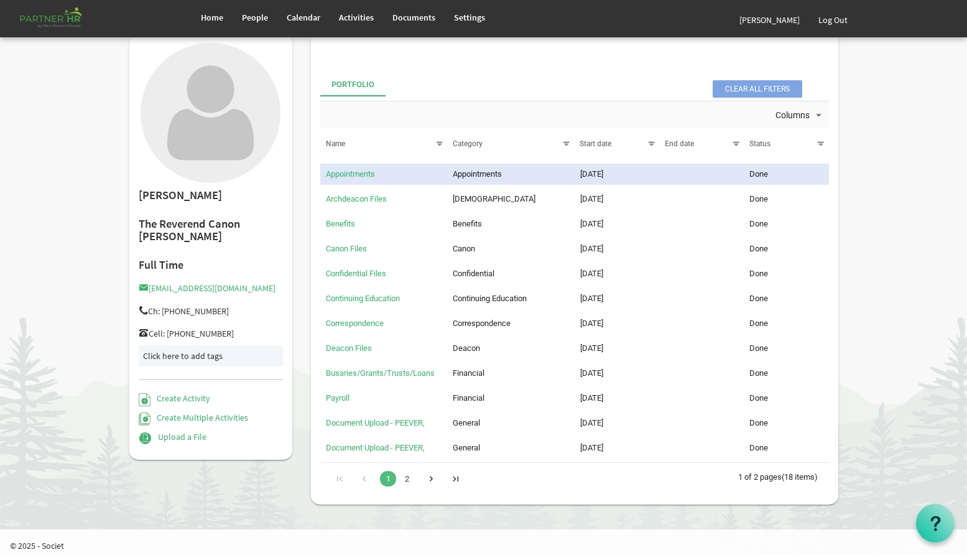
scroll to position [200, 0]
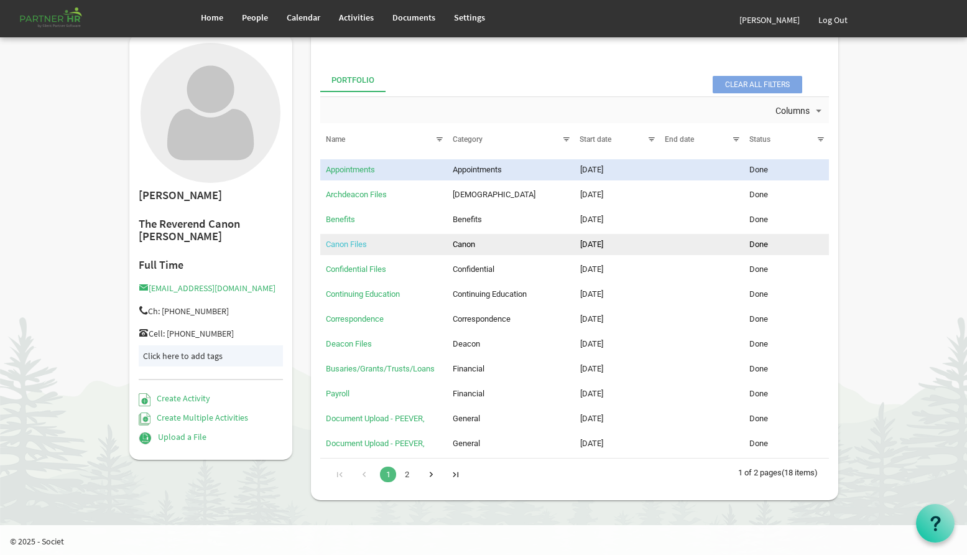
click at [340, 246] on link "Canon Files" at bounding box center [346, 243] width 41 height 9
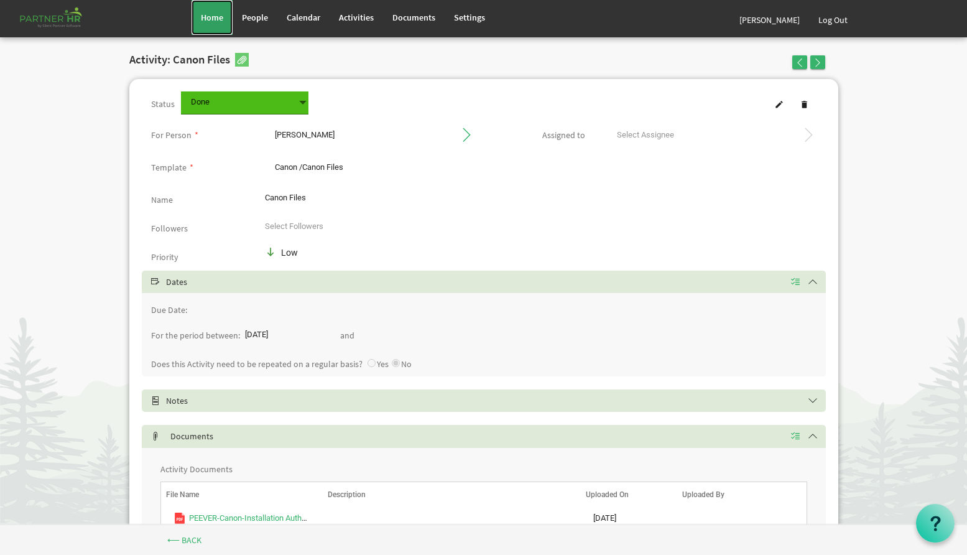
click at [223, 16] on span "Home" at bounding box center [212, 17] width 22 height 11
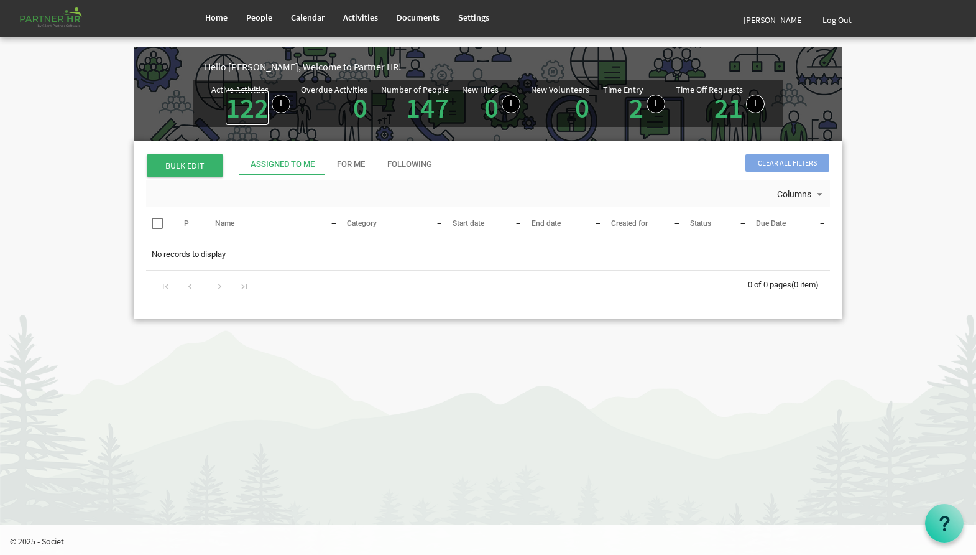
click at [249, 91] on link "122" at bounding box center [247, 107] width 43 height 35
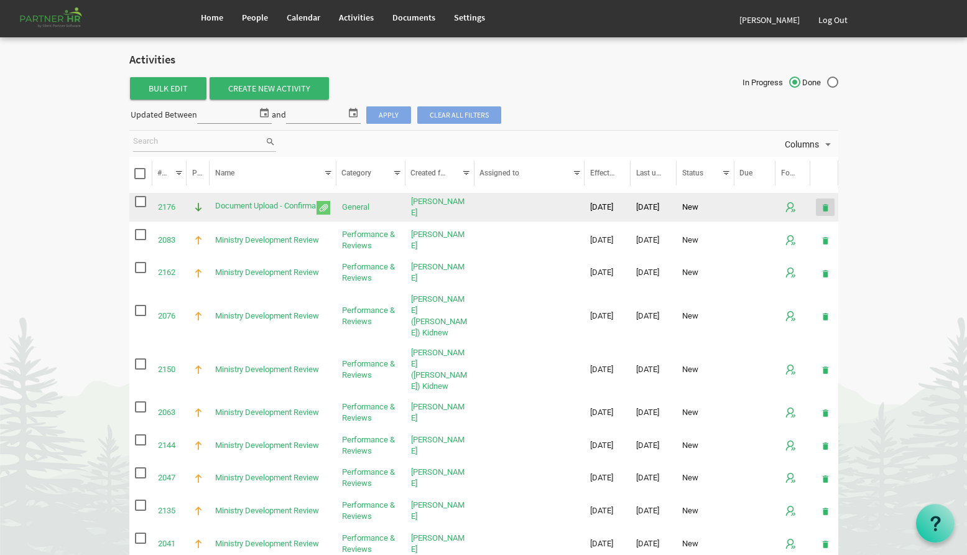
click at [825, 206] on span "is Command column column header" at bounding box center [825, 208] width 9 height 10
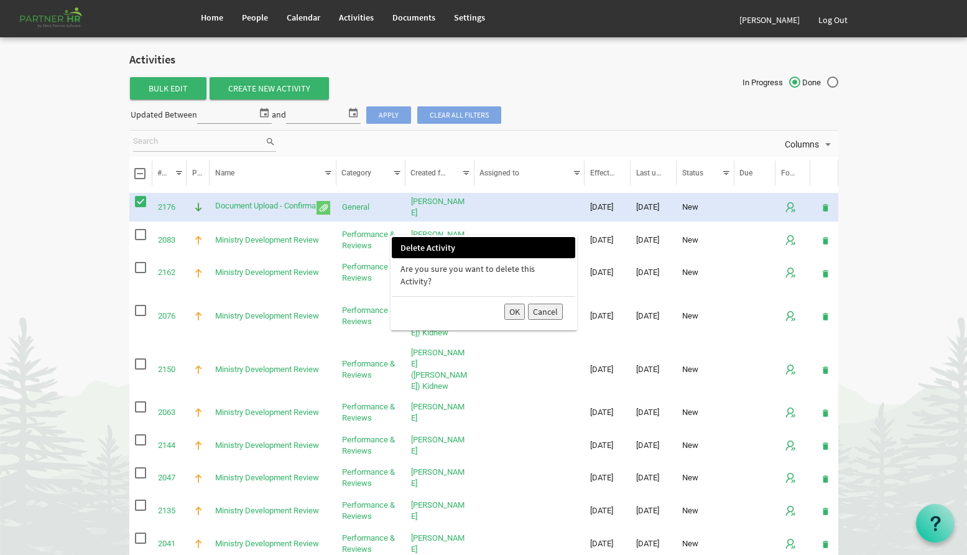
click at [517, 305] on button "OK" at bounding box center [514, 311] width 21 height 16
